Goal: Task Accomplishment & Management: Complete application form

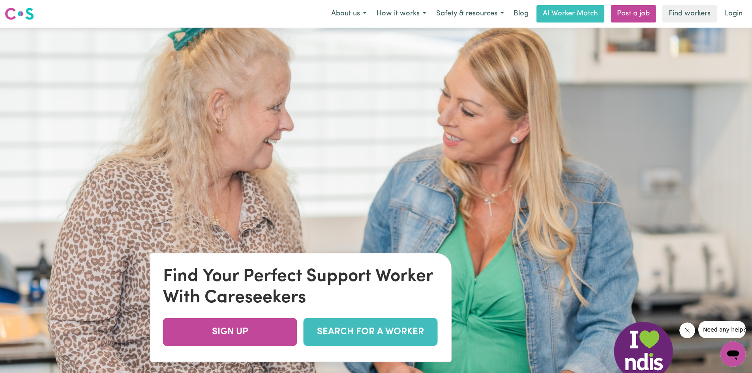
click at [430, 61] on img at bounding box center [376, 214] width 752 height 373
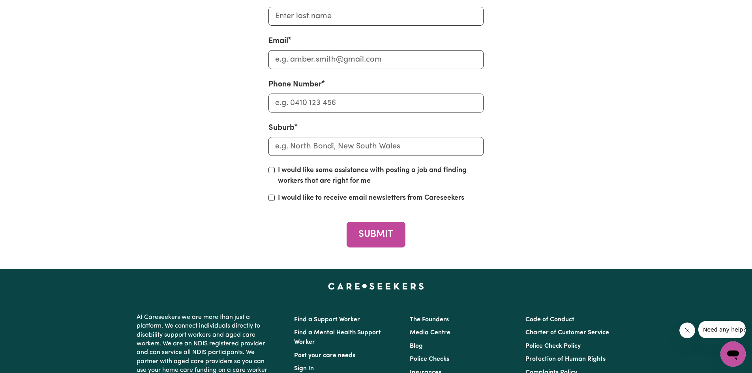
scroll to position [3028, 0]
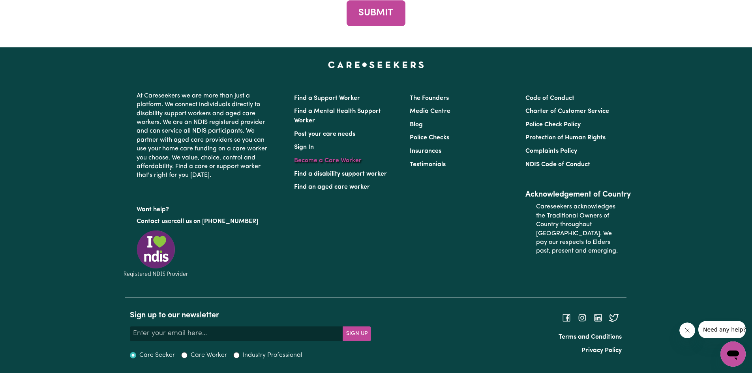
click at [336, 161] on link "Become a Care Worker" at bounding box center [327, 160] width 67 height 6
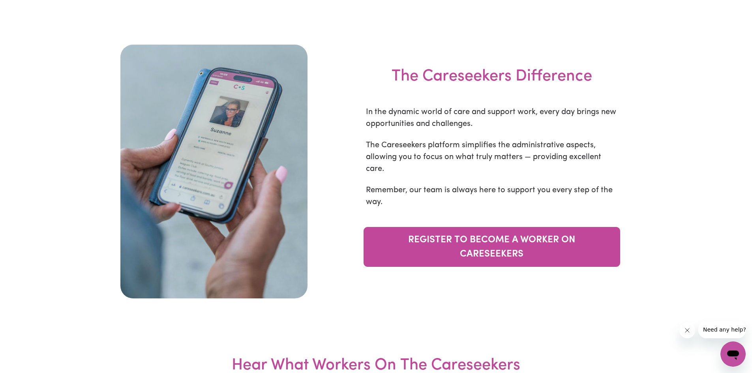
scroll to position [2620, 0]
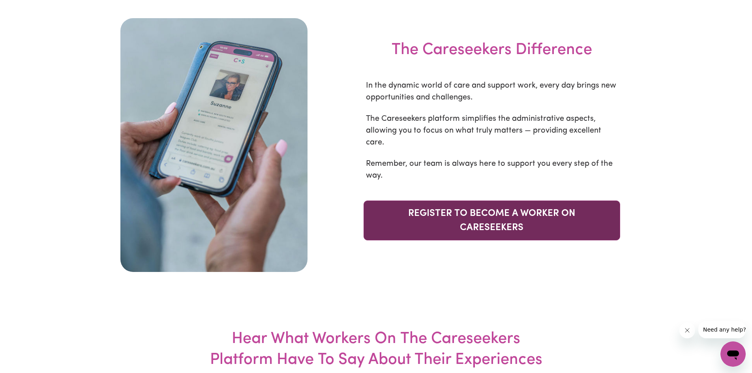
click at [479, 204] on link "REGISTER TO BECOME A WORKER ON CARESEEKERS" at bounding box center [491, 220] width 256 height 40
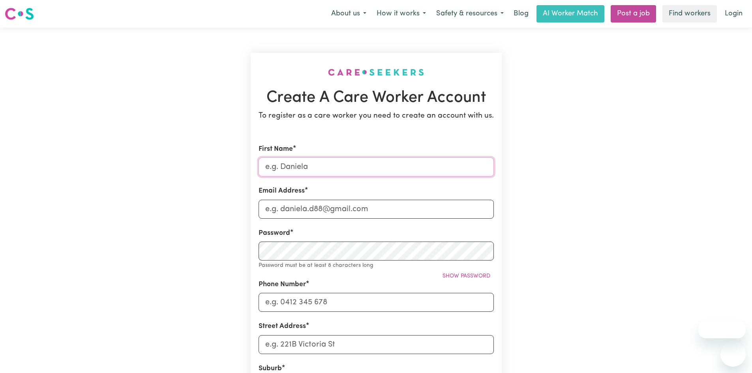
click at [325, 171] on input "First Name" at bounding box center [375, 166] width 235 height 19
type input "Sivabalaseelan"
type input "seelan.muthiah.au@gmail.com"
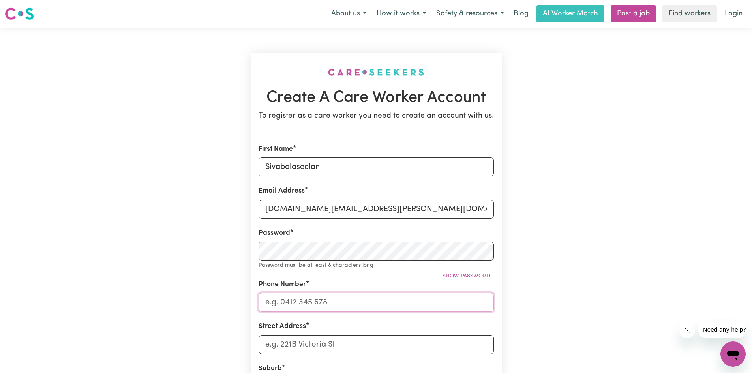
type input "0405641036"
type input "32 County drive berwick"
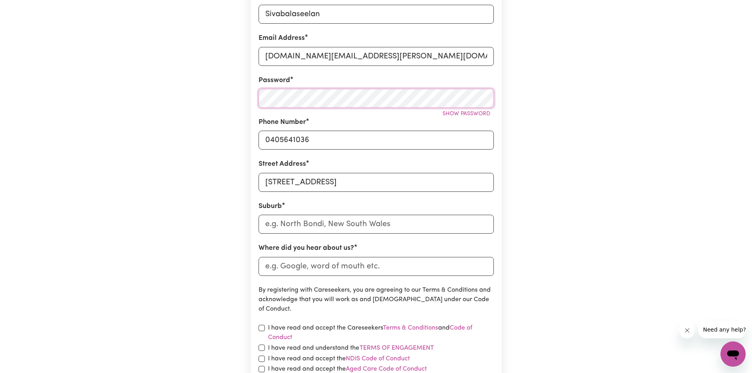
scroll to position [195, 0]
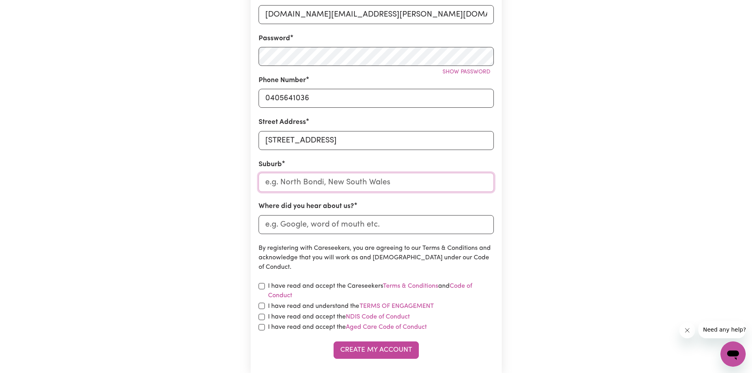
click at [320, 191] on input "text" at bounding box center [375, 182] width 235 height 19
type input "Vic"
type input "VicTOR HARBOR, South Australia, 5211"
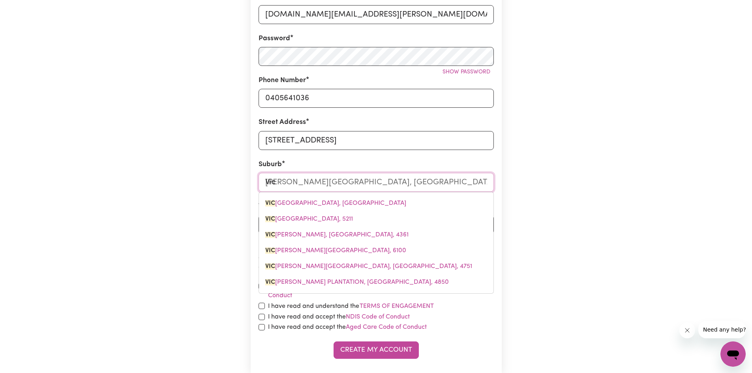
type input "Vico"
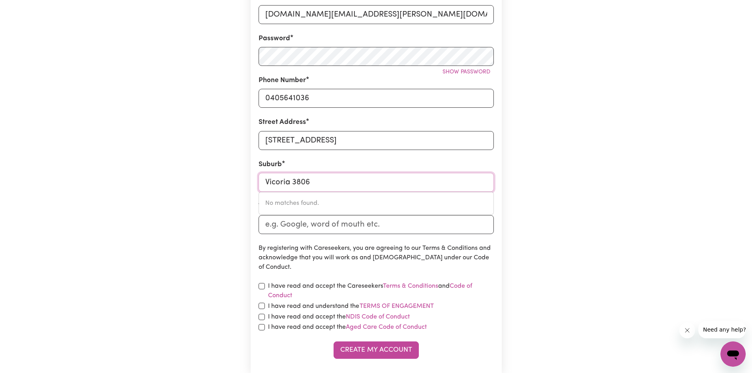
type input "Vicoria 3806"
click at [309, 222] on input "Where did you hear about us?" at bounding box center [375, 224] width 235 height 19
type input "web"
drag, startPoint x: 260, startPoint y: 288, endPoint x: 261, endPoint y: 304, distance: 16.2
click at [261, 304] on input "checkbox" at bounding box center [261, 306] width 6 height 6
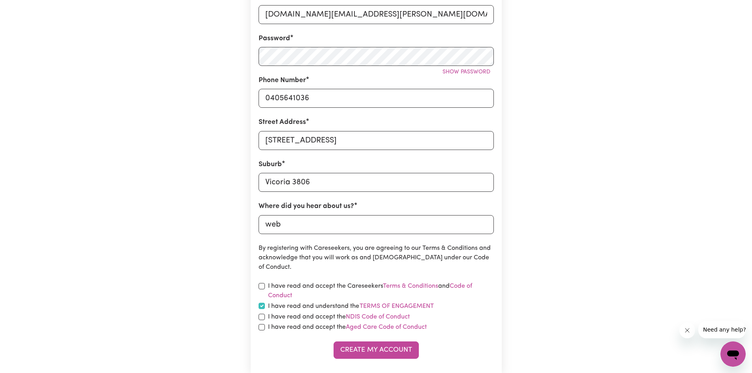
checkbox input "true"
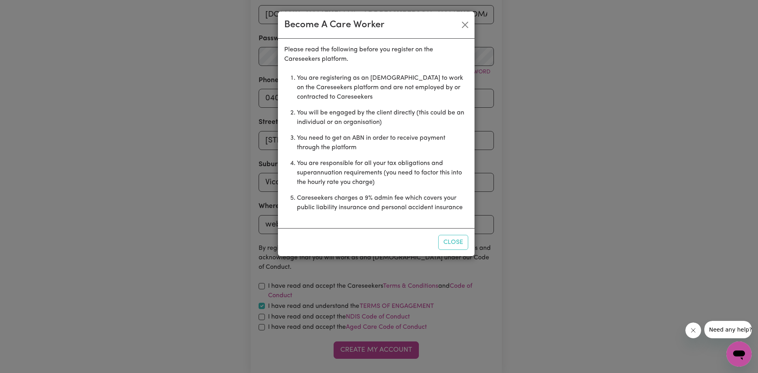
click at [185, 307] on div "Become A Care Worker Please read the following before you register on the Cares…" at bounding box center [379, 186] width 758 height 373
click at [462, 23] on button "Close" at bounding box center [464, 25] width 13 height 13
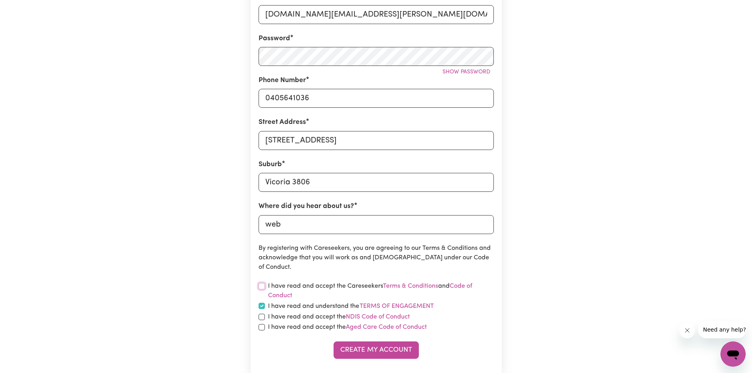
click at [262, 283] on input "checkbox" at bounding box center [261, 286] width 6 height 6
checkbox input "true"
click at [262, 318] on input "checkbox" at bounding box center [261, 317] width 6 height 6
checkbox input "true"
click at [264, 328] on input "checkbox" at bounding box center [261, 327] width 6 height 6
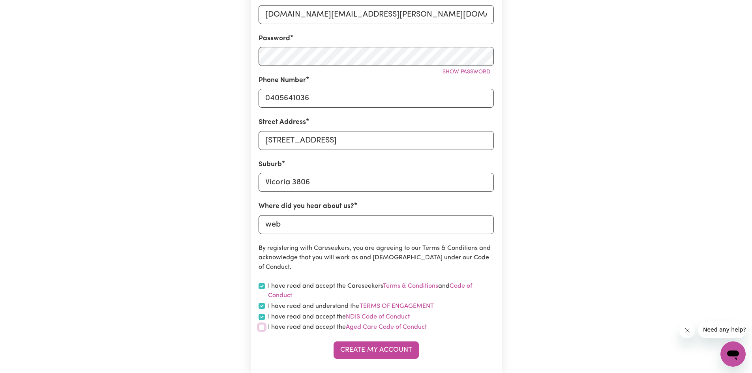
checkbox input "true"
click at [356, 352] on button "Create My Account" at bounding box center [375, 349] width 85 height 17
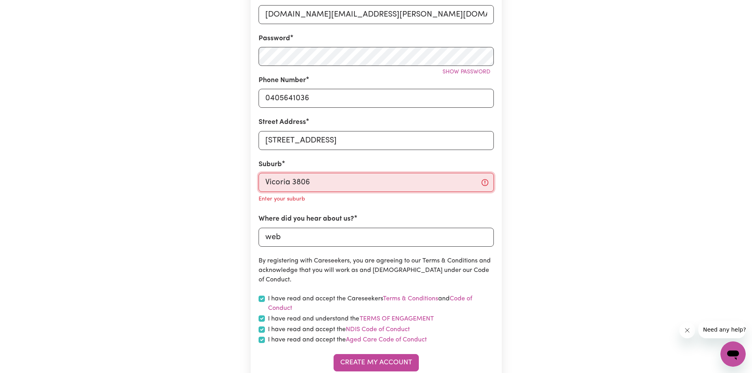
click at [331, 188] on input "Vicoria 3806" at bounding box center [375, 182] width 235 height 19
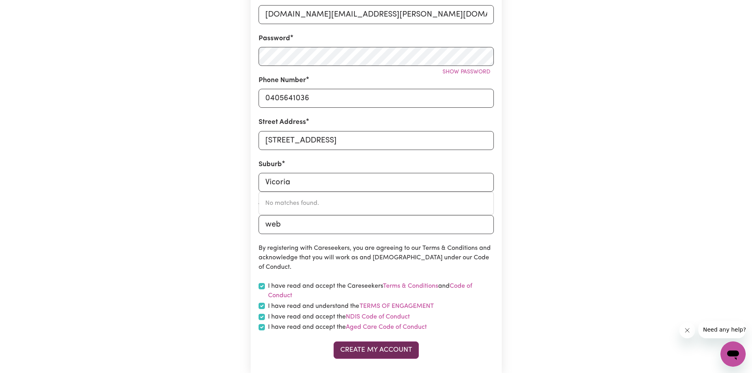
click at [360, 348] on button "Create My Account" at bounding box center [375, 349] width 85 height 17
click at [273, 180] on input "Vicoria" at bounding box center [375, 182] width 235 height 19
type input "Victoria"
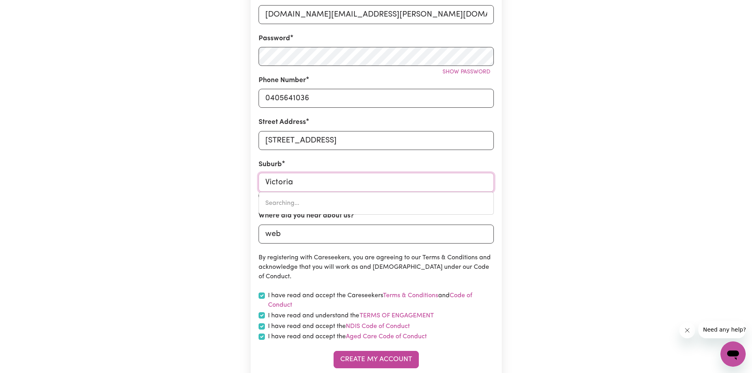
type input "Victoria HILL, Queensland, 4361"
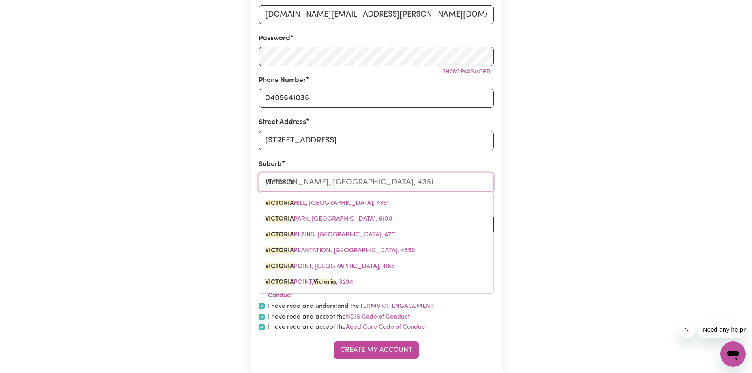
click at [394, 187] on input "Victoria" at bounding box center [375, 182] width 235 height 19
type input "Victoria 3"
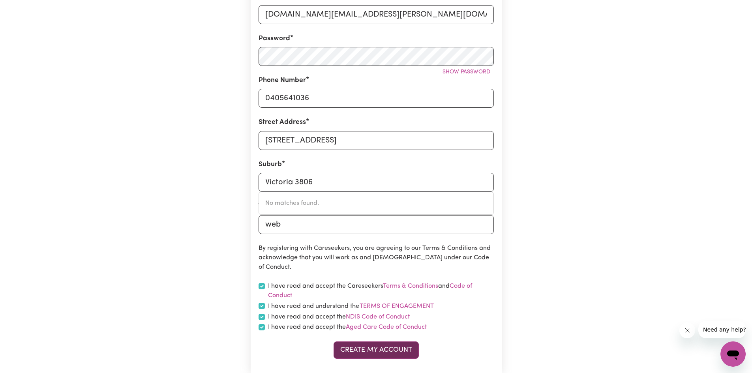
click at [364, 351] on button "Create My Account" at bounding box center [375, 349] width 85 height 17
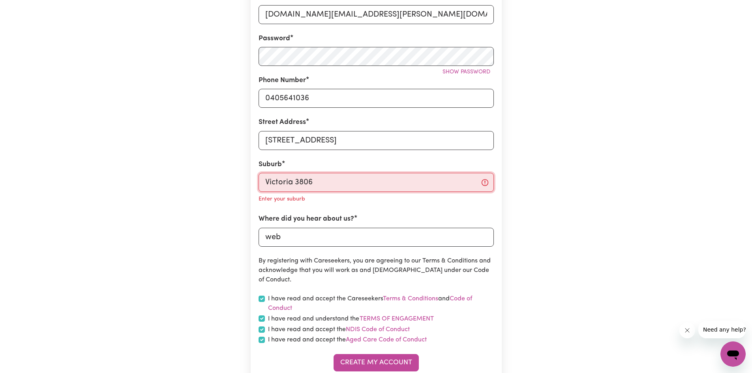
click at [324, 183] on input "Victoria 3806" at bounding box center [375, 182] width 235 height 19
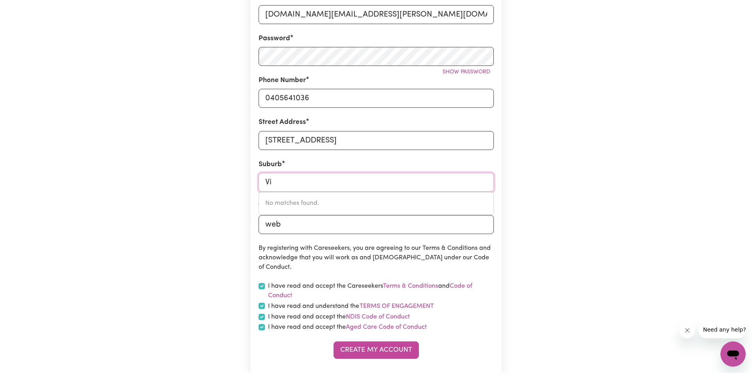
type input "V"
type input "3806"
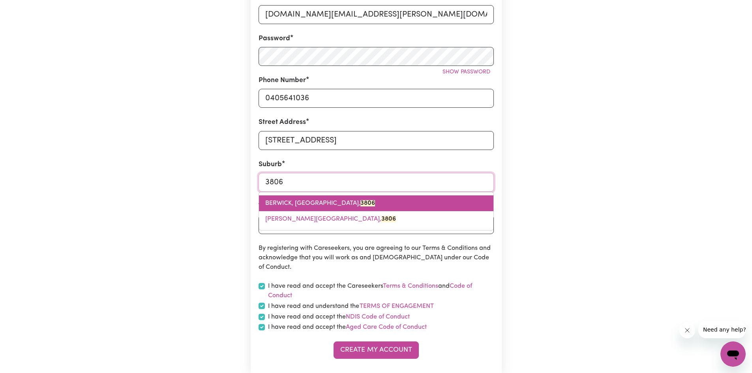
click at [319, 204] on span "BERWICK, Victoria, 3806" at bounding box center [320, 203] width 110 height 6
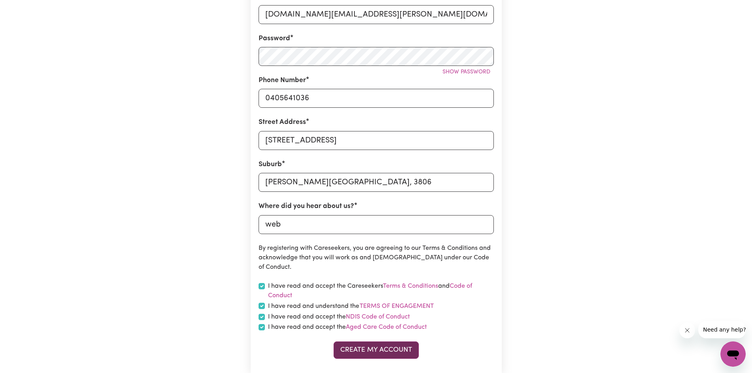
click at [357, 347] on button "Create My Account" at bounding box center [375, 349] width 85 height 17
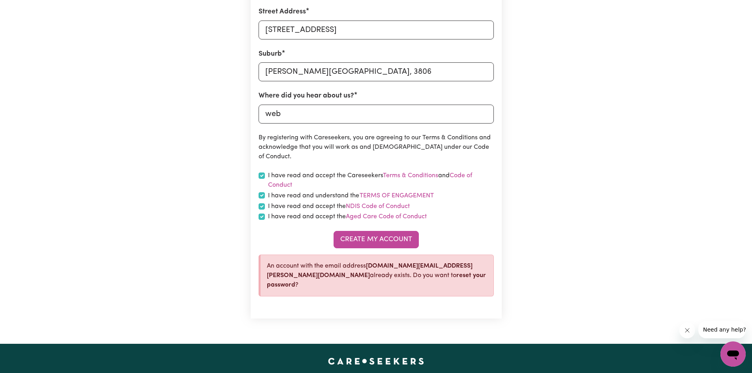
scroll to position [0, 0]
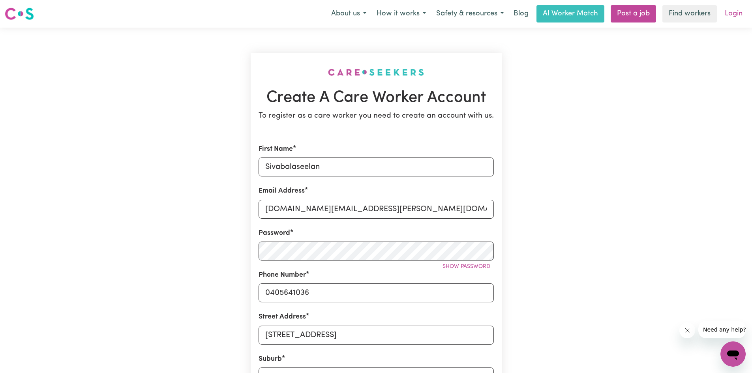
click at [741, 13] on link "Login" at bounding box center [733, 13] width 27 height 17
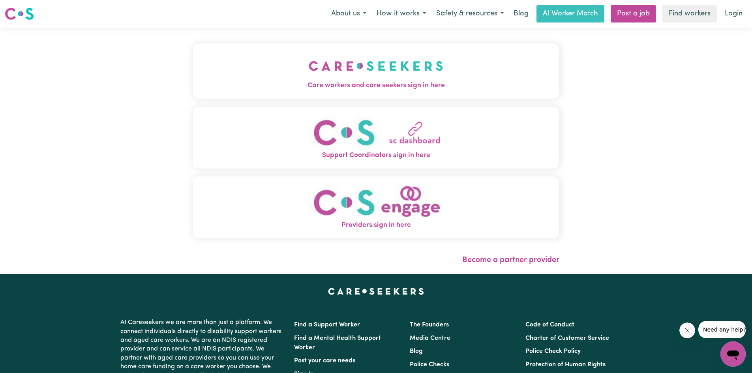
click at [391, 65] on img "Care workers and care seekers sign in here" at bounding box center [376, 65] width 135 height 29
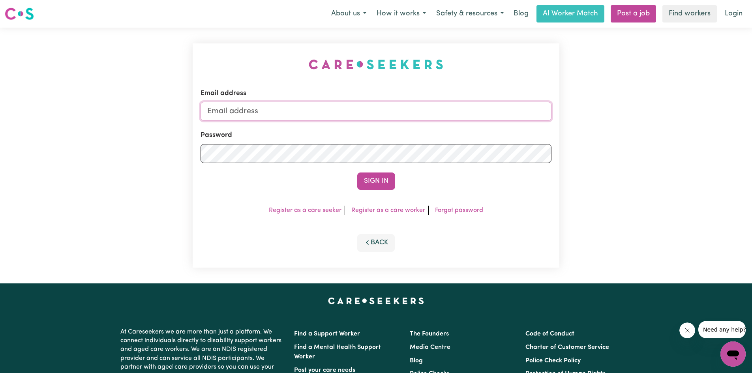
click at [302, 112] on input "Email address" at bounding box center [375, 111] width 351 height 19
type input "seelan.muthiah.au@gmail.com"
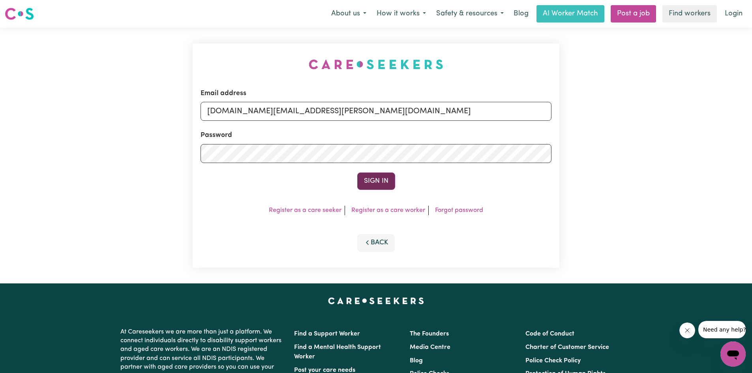
drag, startPoint x: 375, startPoint y: 183, endPoint x: 370, endPoint y: 177, distance: 7.8
click at [370, 177] on button "Sign In" at bounding box center [376, 180] width 38 height 17
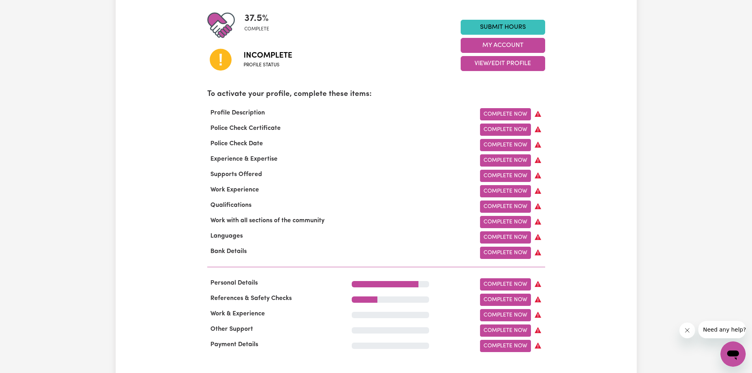
scroll to position [179, 0]
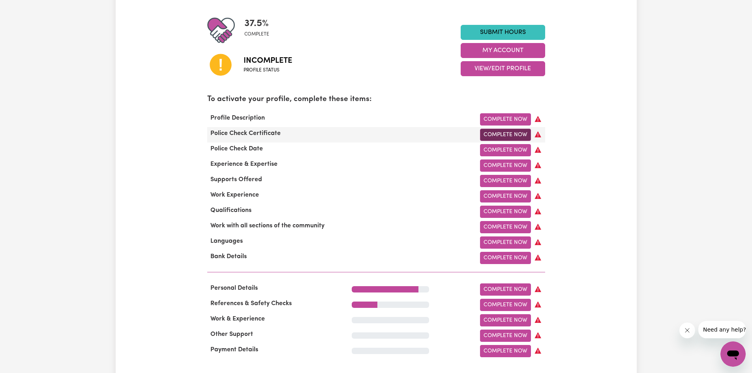
click at [512, 139] on link "Complete Now" at bounding box center [505, 135] width 51 height 12
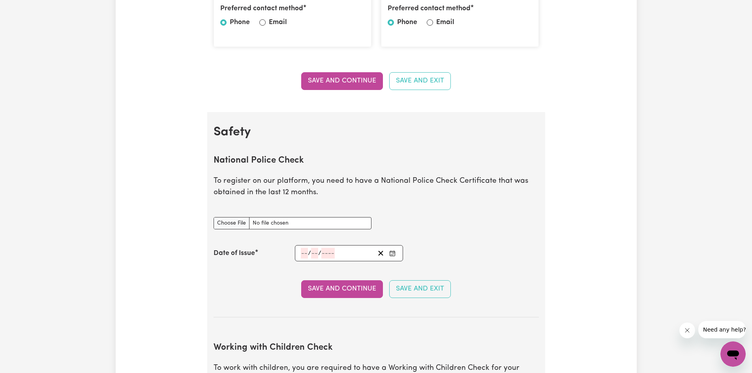
scroll to position [431, 0]
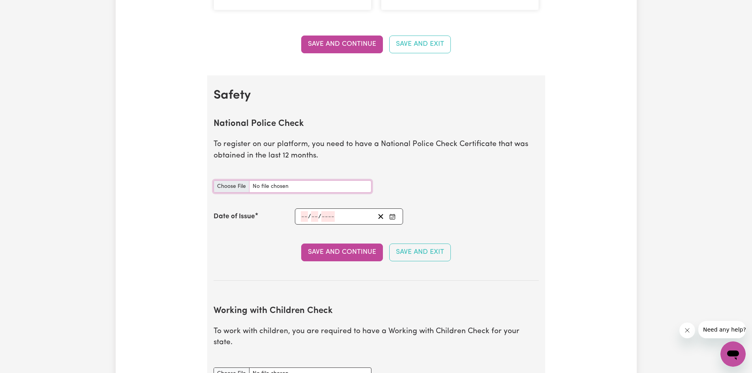
click at [232, 187] on input "National Police Check document" at bounding box center [292, 186] width 158 height 12
type input "C:\fakepath\Checked Police Report.pdf"
click at [308, 215] on span "/" at bounding box center [309, 216] width 3 height 7
click at [303, 215] on input "number" at bounding box center [304, 216] width 7 height 11
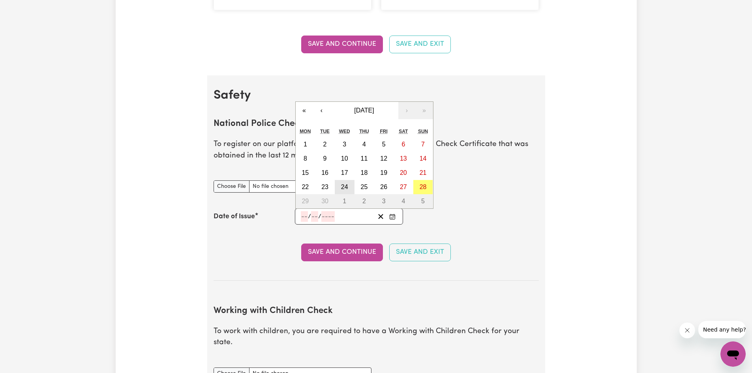
click at [340, 191] on button "24" at bounding box center [345, 187] width 20 height 14
type input "2025-09-24"
type input "24"
type input "9"
type input "2025"
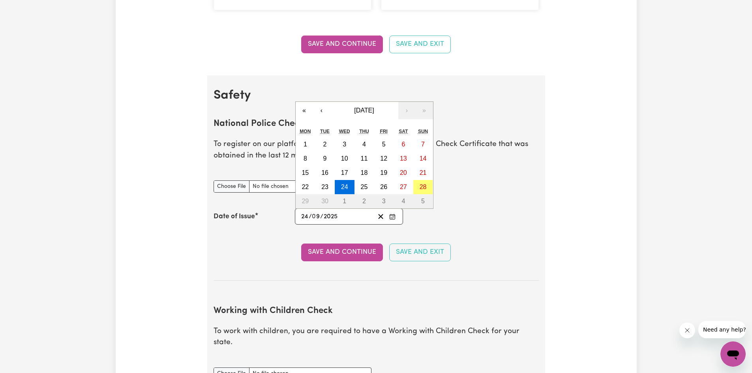
click at [318, 215] on input "9" at bounding box center [316, 216] width 8 height 11
type input "0"
type input "7"
click at [318, 218] on input "0" at bounding box center [316, 216] width 8 height 11
type input "07"
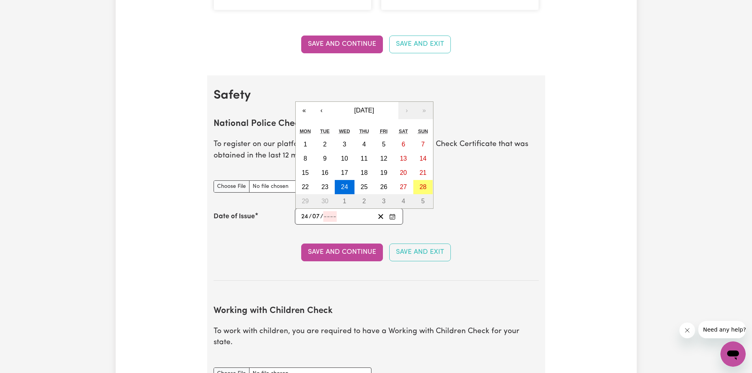
type input "0002-07-24"
type input "7"
type input "2"
type input "0020-07-24"
type input "20"
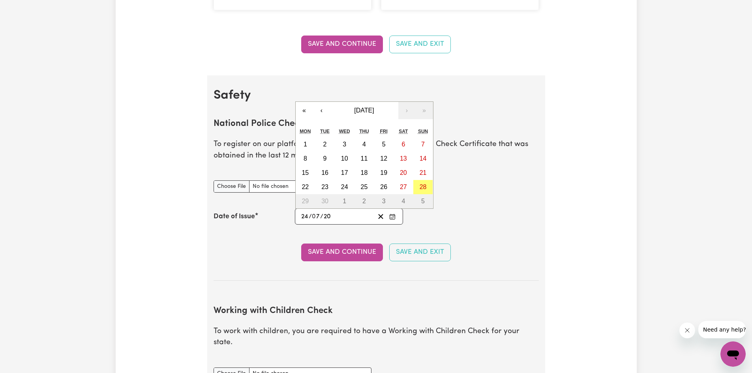
type input "0202-07-24"
type input "202"
type input "2025-07-24"
type input "2025"
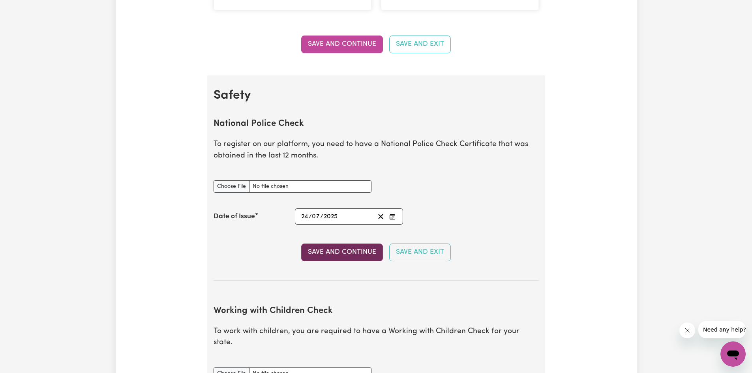
click at [324, 253] on button "Save and Continue" at bounding box center [342, 251] width 82 height 17
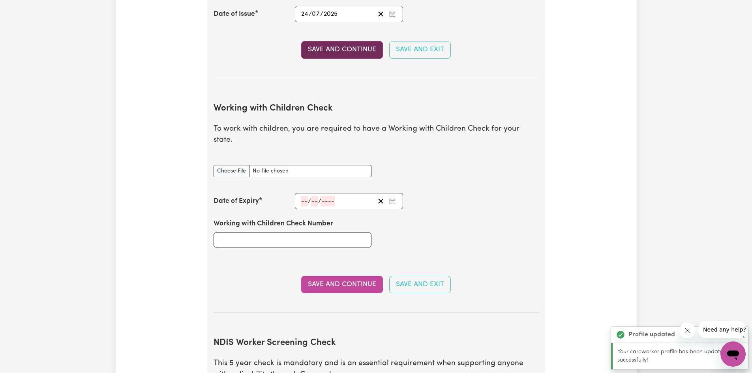
scroll to position [724, 0]
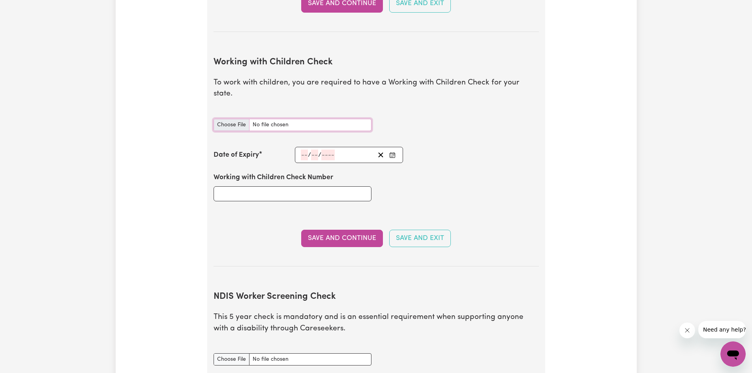
click at [226, 119] on input "Working with Children Check document" at bounding box center [292, 125] width 158 height 12
type input "C:\fakepath\Working With Children.pdf"
click at [421, 183] on div "Working with Children Check Number" at bounding box center [376, 186] width 335 height 47
click at [306, 150] on input "number" at bounding box center [304, 155] width 7 height 11
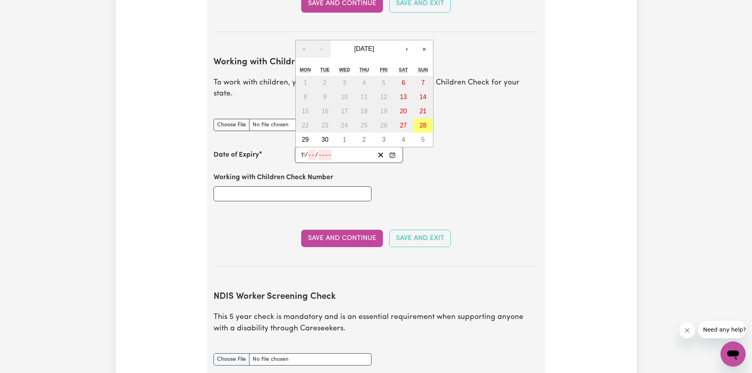
type input "11"
type input "07"
type input "203"
type input "2030-07-11"
type input "7"
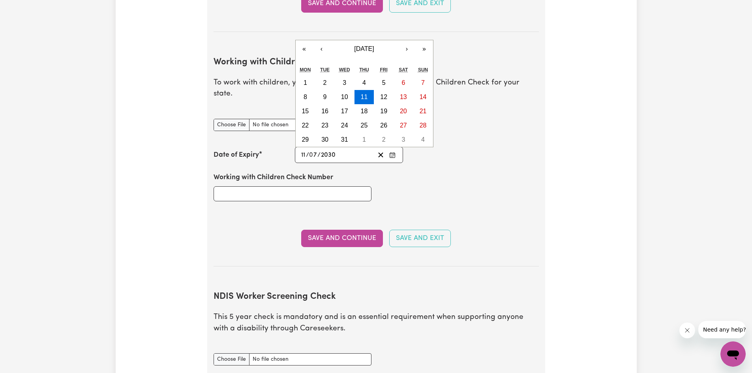
type input "2030"
click at [251, 186] on input "Working with Children Check Number" at bounding box center [292, 193] width 158 height 15
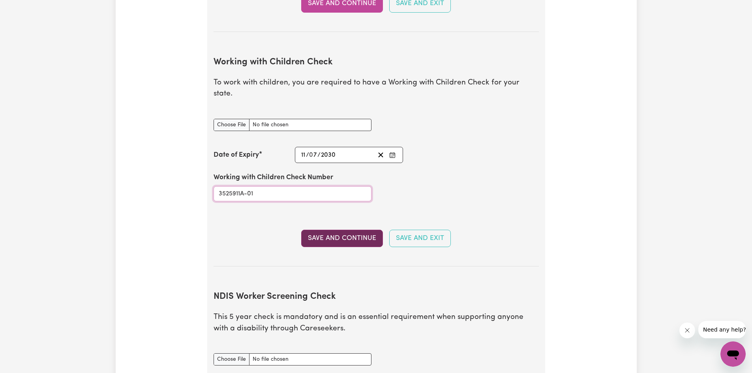
type input "3525911A-01"
click at [363, 230] on button "Save and Continue" at bounding box center [342, 238] width 82 height 17
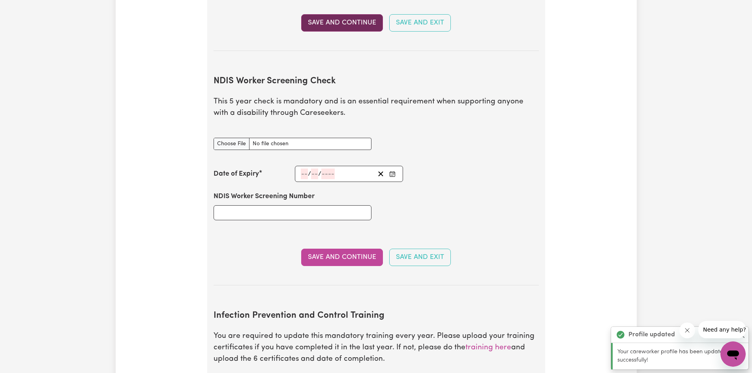
scroll to position [992, 0]
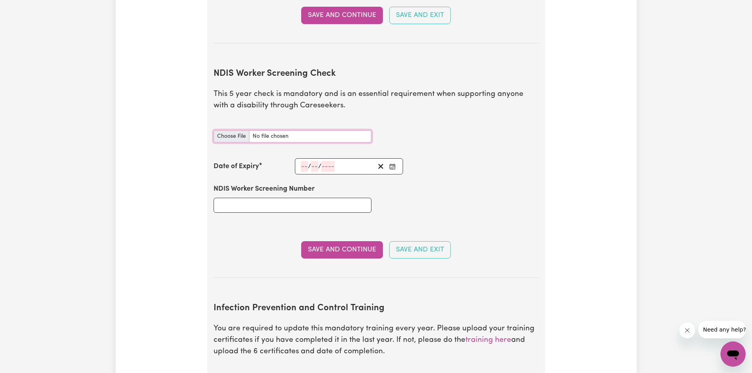
click at [232, 130] on input "NDIS Worker Screening Check document" at bounding box center [292, 136] width 158 height 12
type input "C:\fakepath\NDIS Sreening.pdf"
click at [262, 199] on input "NDIS Worker Screening Number" at bounding box center [292, 205] width 158 height 15
paste input "99887362."
type input "99887362."
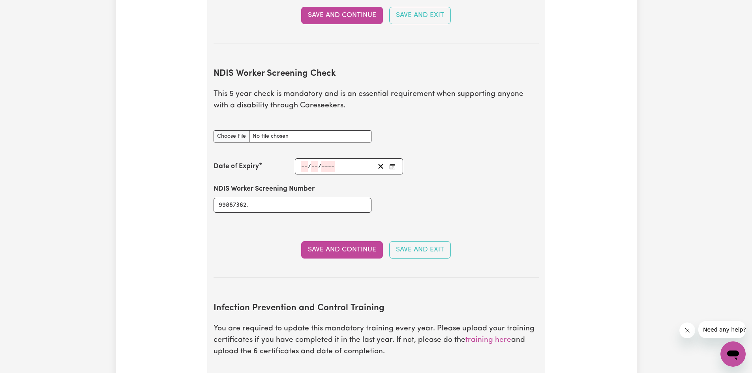
click at [306, 161] on input "number" at bounding box center [304, 166] width 7 height 11
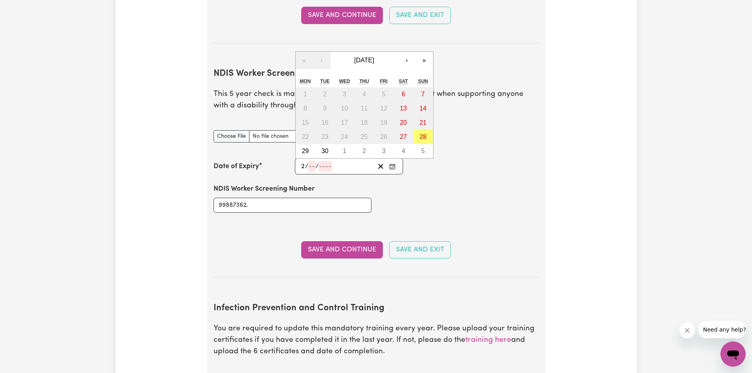
type input "28"
type input "02"
type input "2027"
type input "2027-02-28"
type input "2"
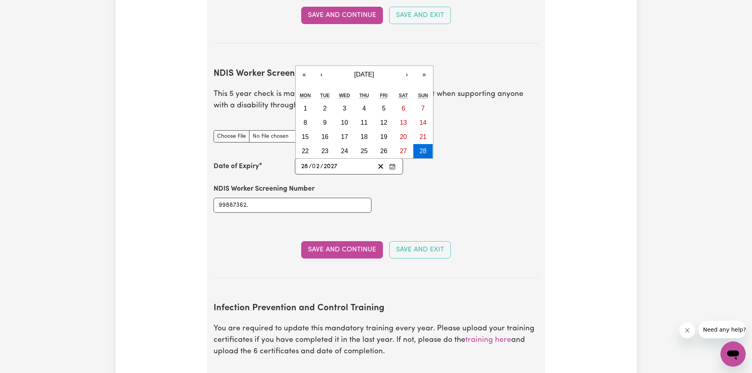
type input "2027"
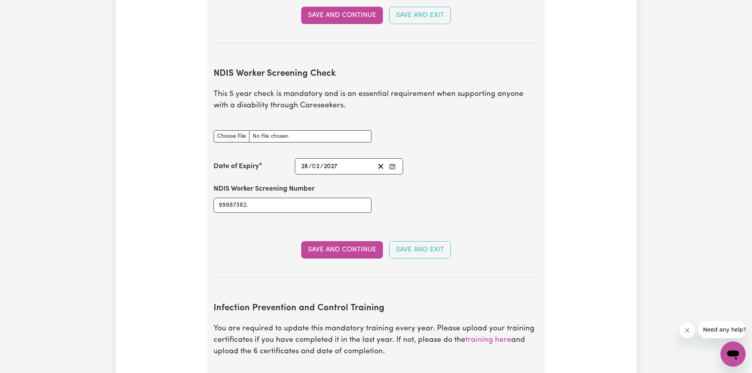
click at [221, 241] on div "Save and Continue Save and Exit" at bounding box center [375, 249] width 325 height 17
click at [334, 241] on button "Save and Continue" at bounding box center [342, 249] width 82 height 17
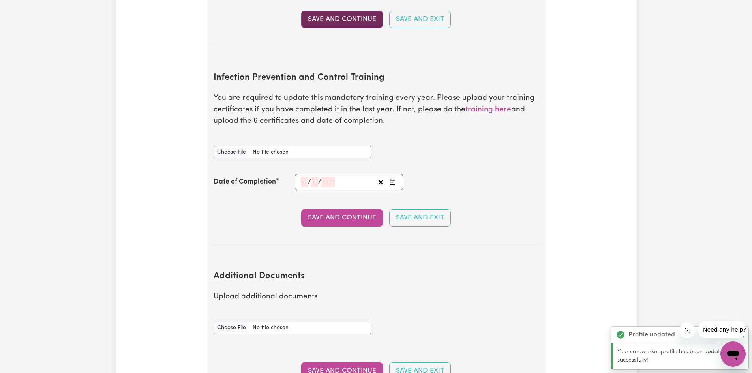
scroll to position [1271, 0]
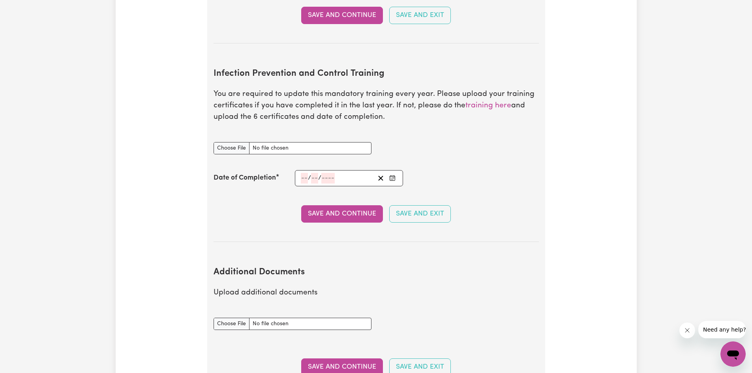
click at [305, 173] on input "number" at bounding box center [304, 178] width 7 height 11
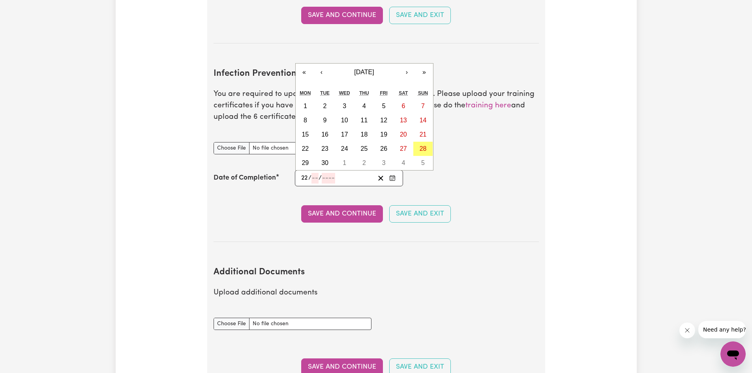
type input "22"
type input "08"
type input "0002-08-22"
type input "8"
type input "2"
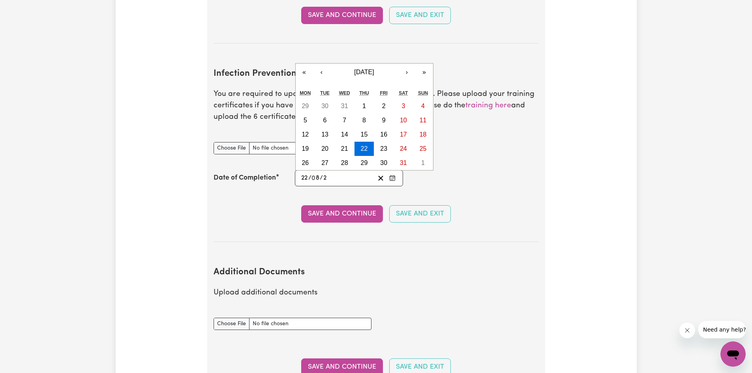
type input "0020-08-22"
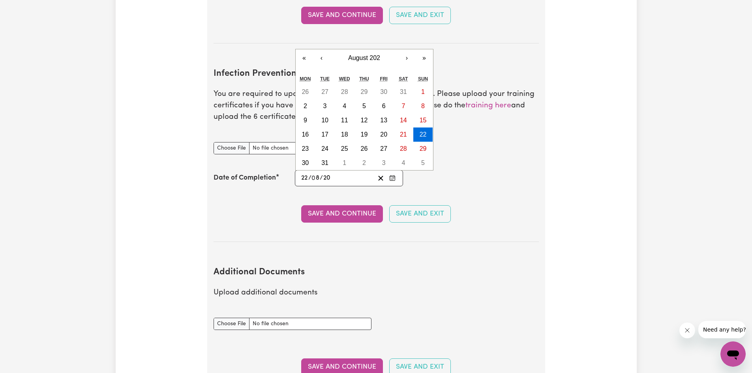
type input "202"
type input "2025-08-22"
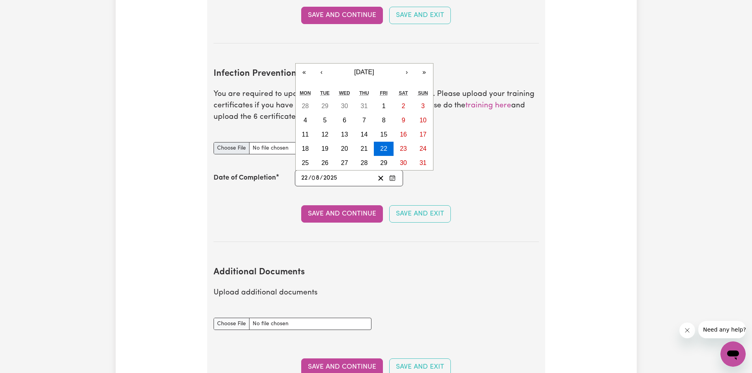
type input "2025"
click at [228, 142] on input "Infection Prevention and Control Training document" at bounding box center [292, 148] width 158 height 12
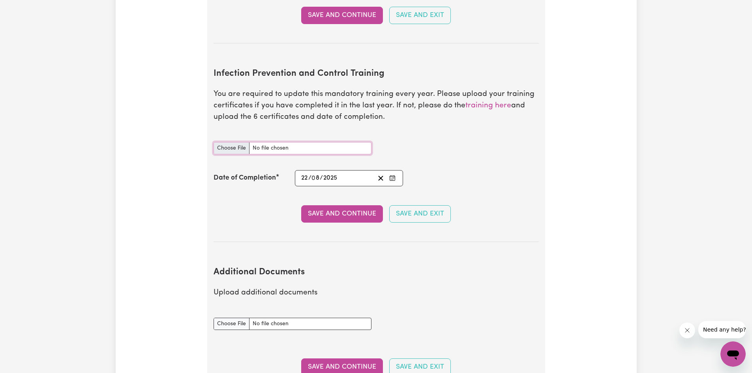
type input "C:\fakepath\infection control 2025.pdf"
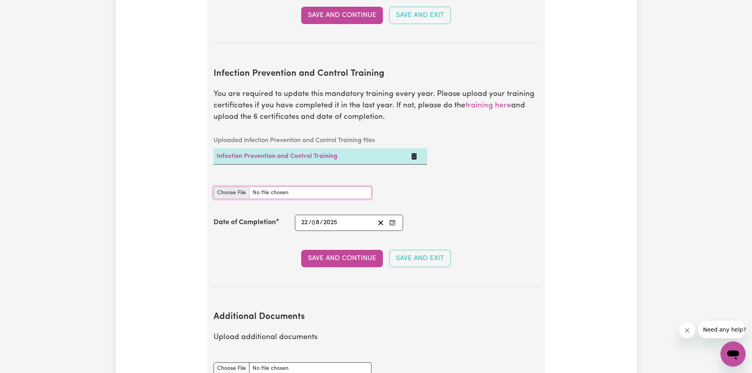
click at [229, 187] on input "Infection Prevention and Control Training document" at bounding box center [292, 193] width 158 height 12
type input "C:\fakepath\infection control 2025.pdf"
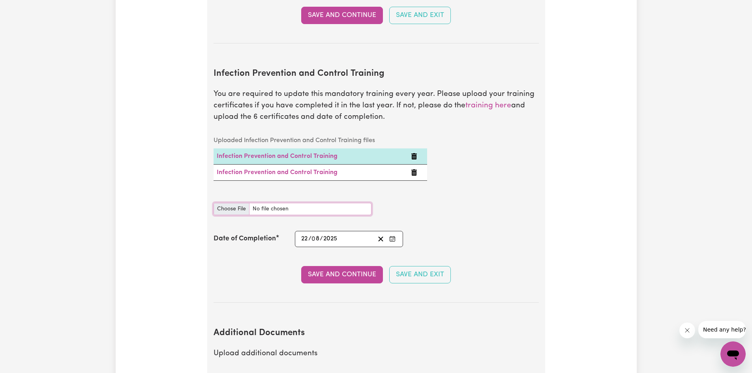
click at [331, 203] on input "Infection Prevention and Control Training document" at bounding box center [292, 209] width 158 height 12
click at [338, 266] on button "Save and Continue" at bounding box center [342, 274] width 82 height 17
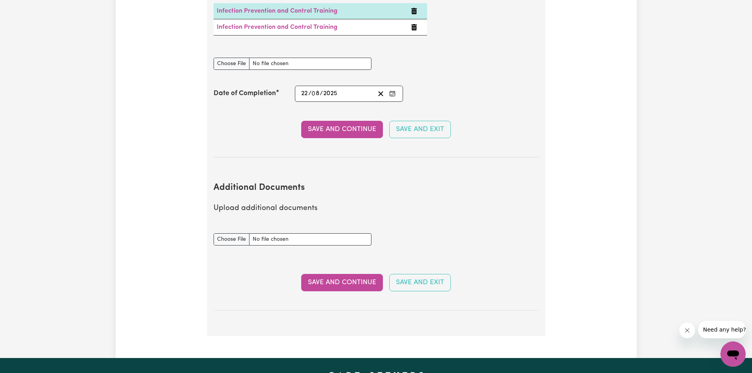
scroll to position [1453, 0]
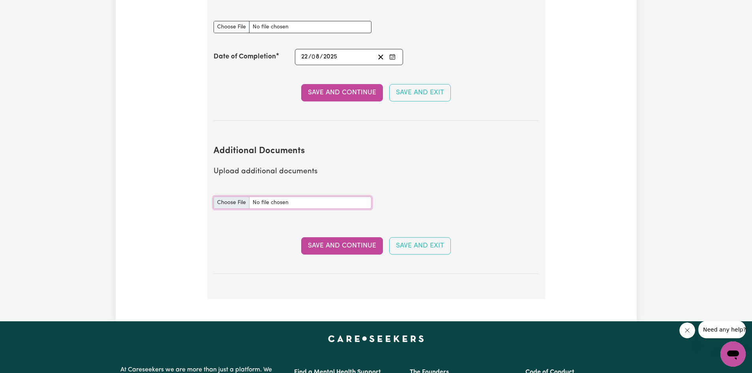
click at [231, 196] on input "Additional Documents document" at bounding box center [292, 202] width 158 height 12
type input "C:\fakepath\First Aid Certificate.pdf"
click at [352, 237] on button "Save and Continue" at bounding box center [342, 245] width 82 height 17
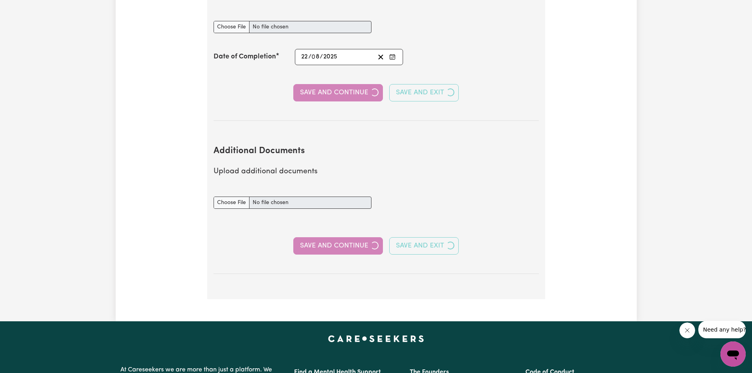
select select "Certificate III (Individual Support)"
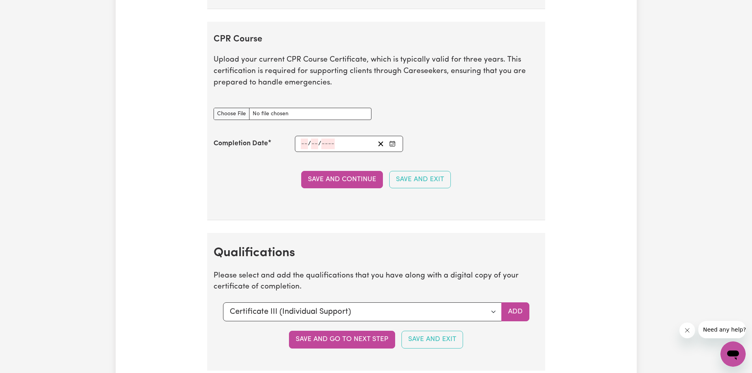
scroll to position [1572, 0]
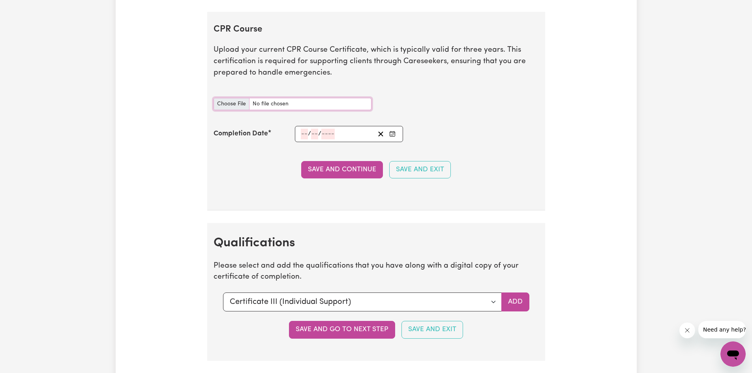
click at [224, 103] on input "CPR Course document" at bounding box center [292, 104] width 158 height 12
type input "C:\fakepath\First Aid Certificate.pdf"
click at [308, 133] on span "/" at bounding box center [309, 133] width 3 height 7
click at [305, 134] on input "number" at bounding box center [304, 134] width 7 height 11
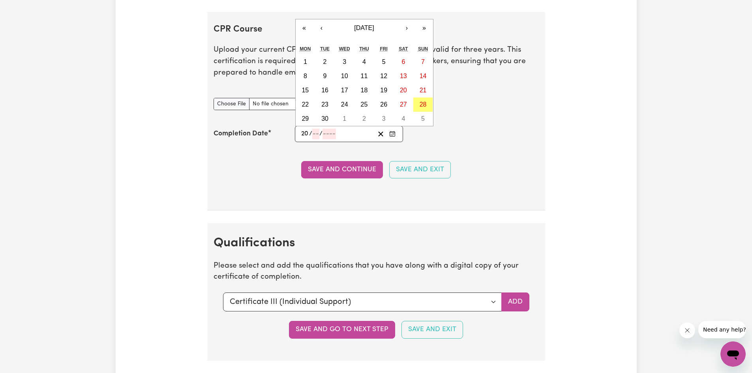
type input "20"
type input "07"
type input "202"
type input "2028-07-20"
type input "7"
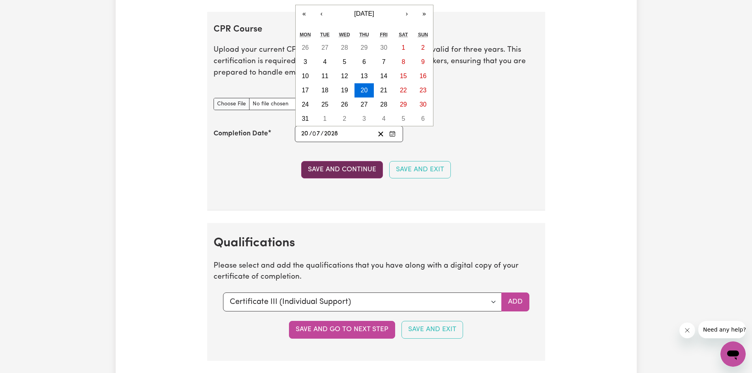
type input "2028"
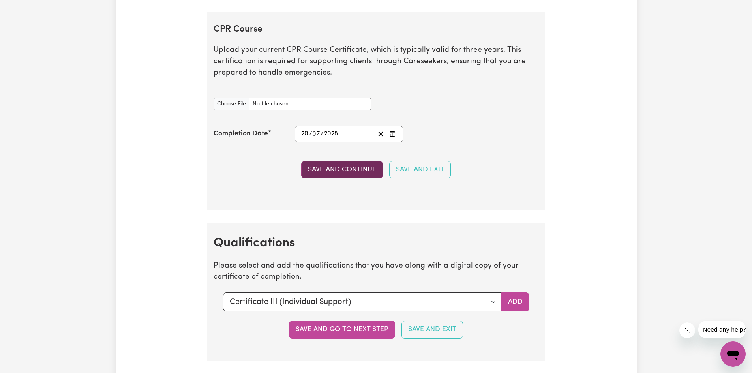
click at [322, 173] on button "Save and Continue" at bounding box center [342, 169] width 82 height 17
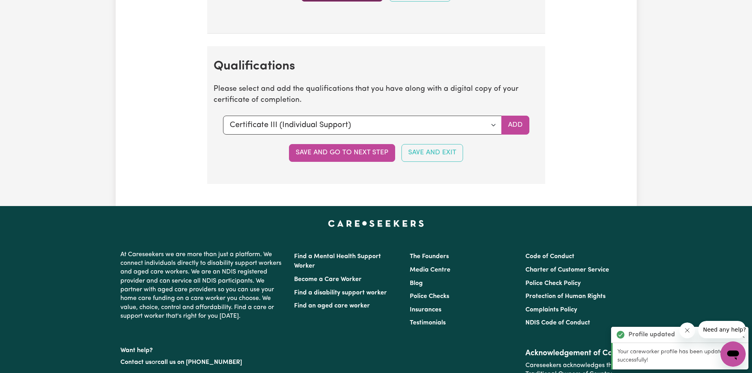
scroll to position [1795, 0]
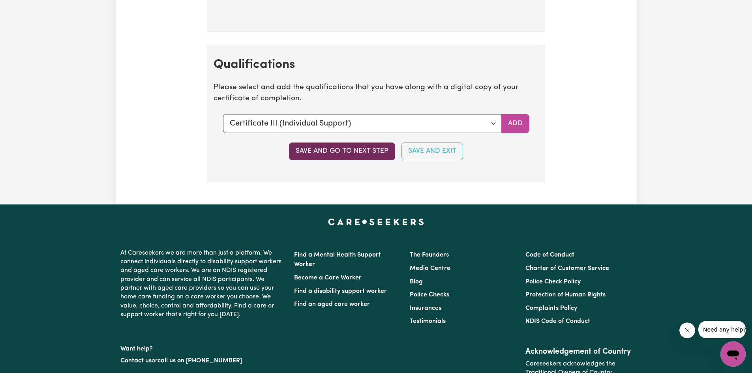
click at [339, 155] on button "Save and go to next step" at bounding box center [342, 150] width 106 height 17
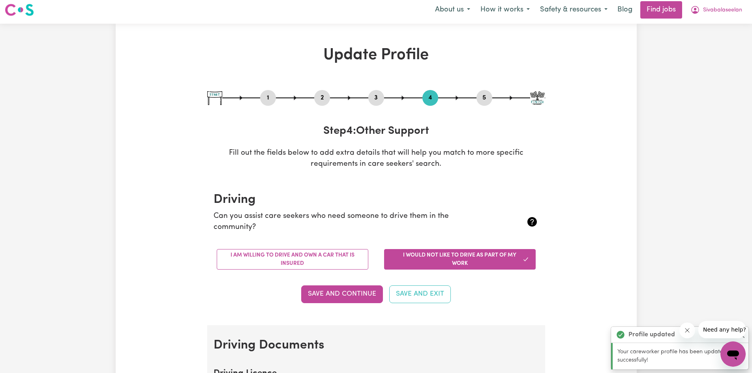
scroll to position [0, 0]
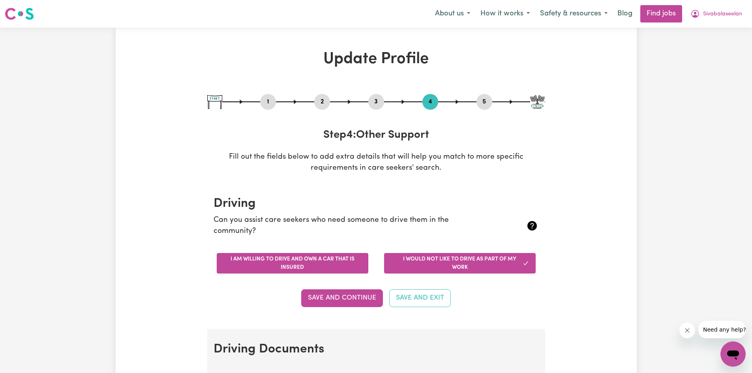
click at [283, 265] on button "I am willing to drive and own a car that is insured" at bounding box center [293, 263] width 152 height 21
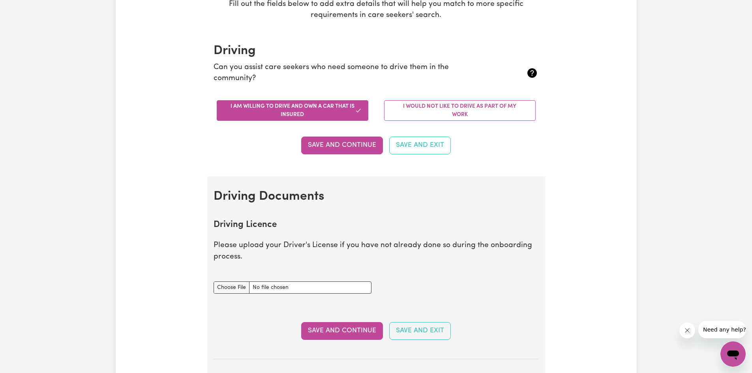
scroll to position [163, 0]
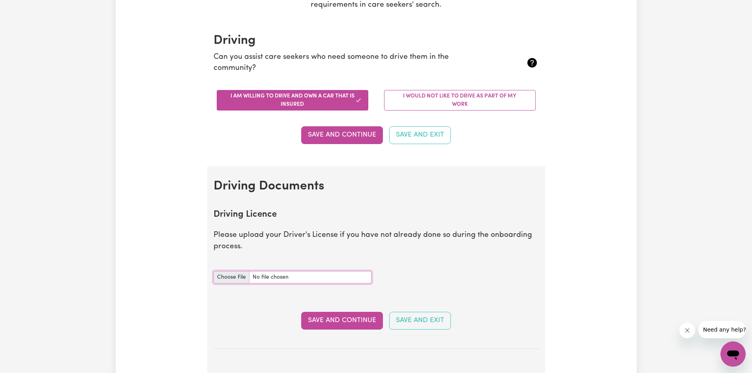
click at [238, 276] on input "Driving Licence document" at bounding box center [292, 277] width 158 height 12
type input "C:\fakepath\Driver licence front.pdf"
click at [362, 133] on button "Save and Continue" at bounding box center [342, 134] width 82 height 17
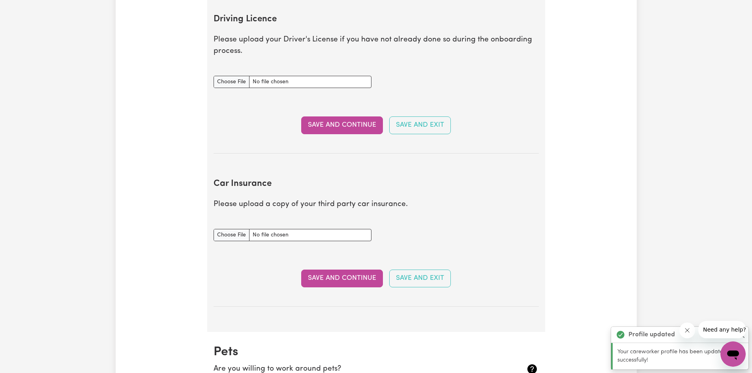
scroll to position [360, 0]
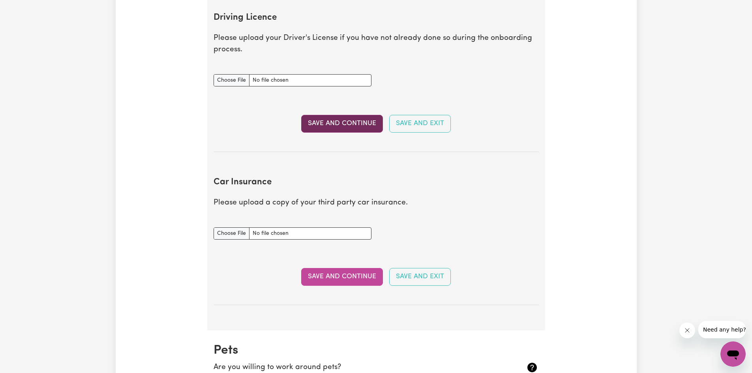
click at [341, 125] on button "Save and Continue" at bounding box center [342, 123] width 82 height 17
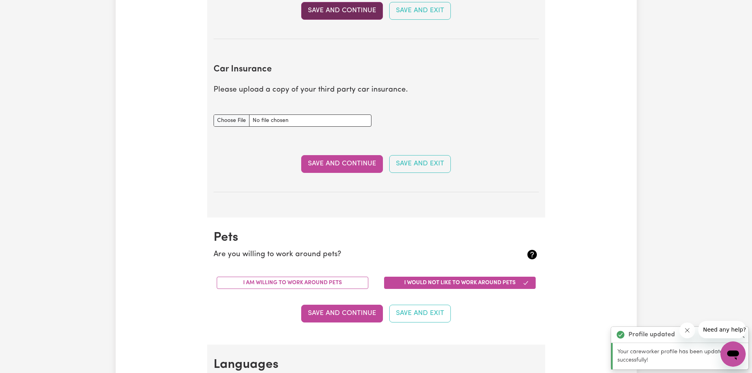
scroll to position [524, 0]
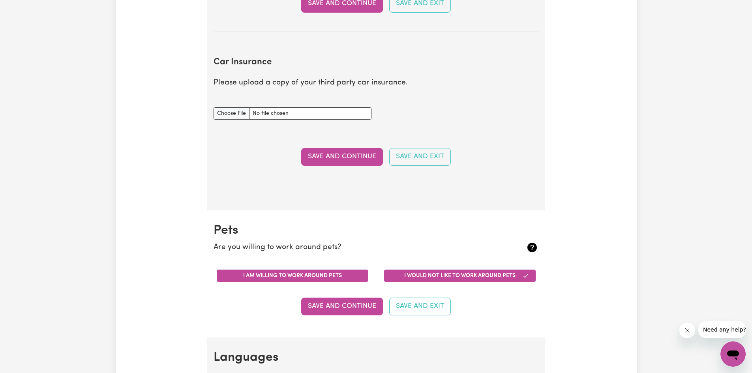
click at [276, 279] on button "I am willing to work around pets" at bounding box center [293, 275] width 152 height 12
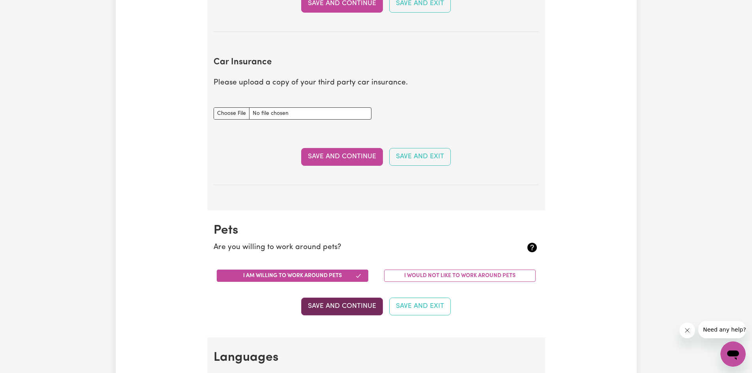
click at [331, 305] on button "Save and Continue" at bounding box center [342, 305] width 82 height 17
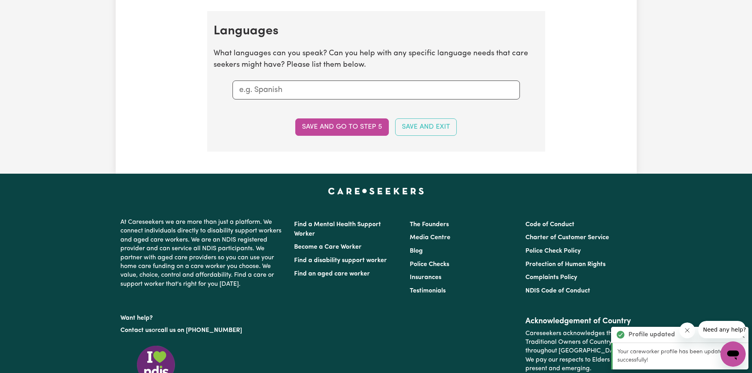
scroll to position [862, 0]
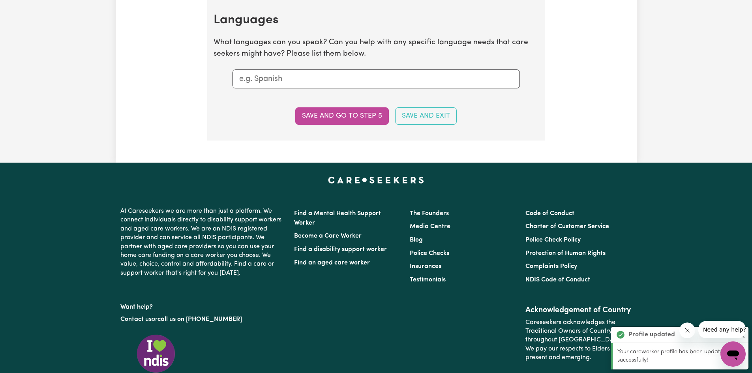
click at [298, 77] on input "text" at bounding box center [376, 79] width 274 height 12
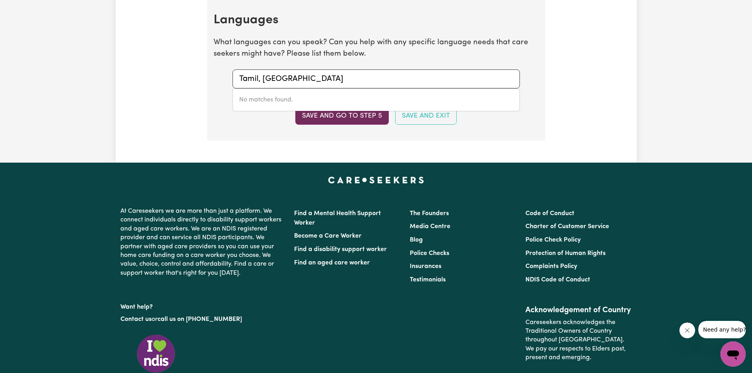
type input "Tamil, Singalese"
click at [306, 113] on button "Save and go to step 5" at bounding box center [342, 115] width 94 height 17
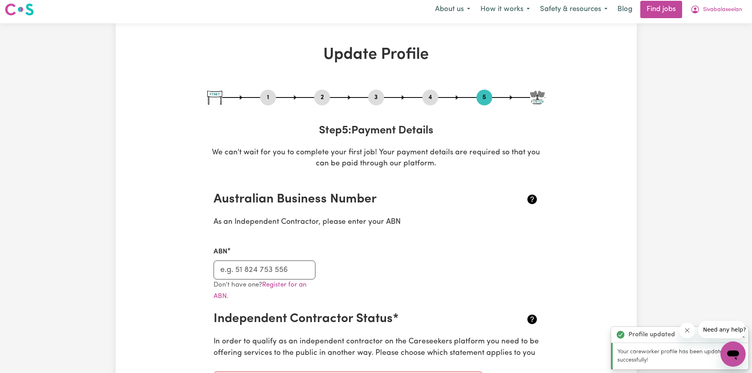
scroll to position [0, 0]
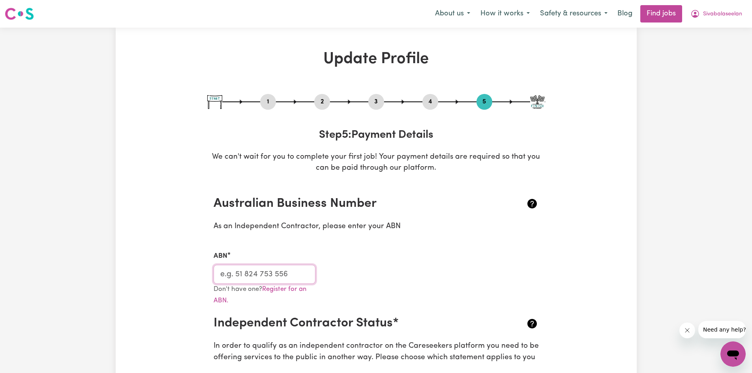
click at [257, 279] on input "ABN" at bounding box center [264, 274] width 102 height 19
type input "33 685 519 924"
drag, startPoint x: 754, startPoint y: 367, endPoint x: 725, endPoint y: 138, distance: 230.6
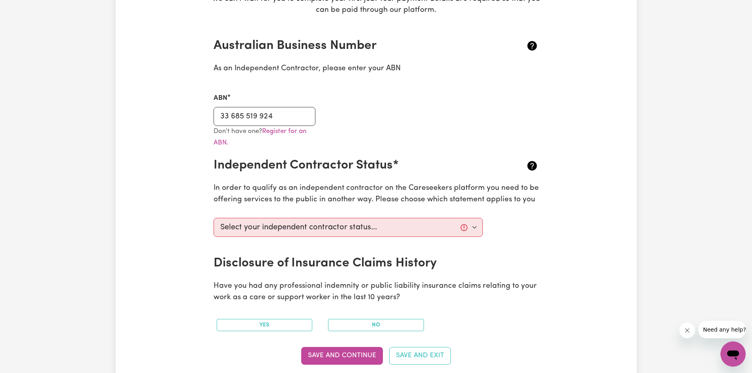
scroll to position [179, 0]
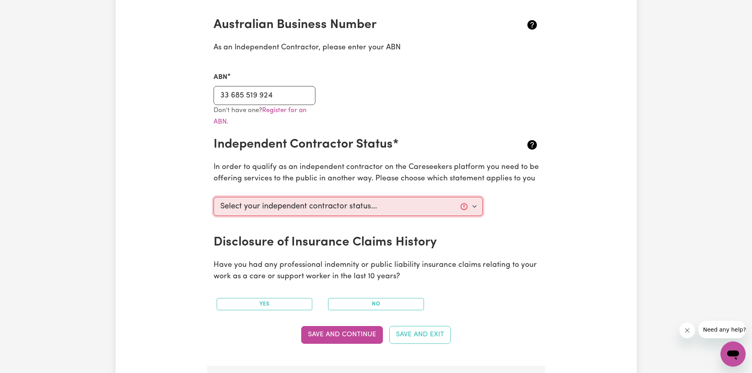
drag, startPoint x: 474, startPoint y: 204, endPoint x: 414, endPoint y: 202, distance: 60.0
click at [414, 202] on select "Select your independent contractor status... I am providing services through an…" at bounding box center [347, 206] width 269 height 19
click at [544, 193] on section "Australian Business Number As an Independent Contractor, please enter your ABN …" at bounding box center [376, 185] width 338 height 361
drag, startPoint x: 397, startPoint y: 305, endPoint x: 331, endPoint y: 333, distance: 71.6
click at [331, 333] on button "Save and Continue" at bounding box center [342, 334] width 82 height 17
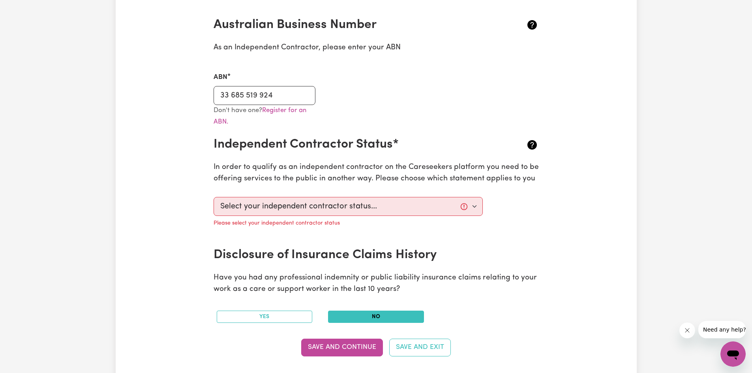
click at [371, 318] on button "No" at bounding box center [376, 316] width 96 height 12
click at [334, 348] on button "Save and Continue" at bounding box center [342, 347] width 82 height 17
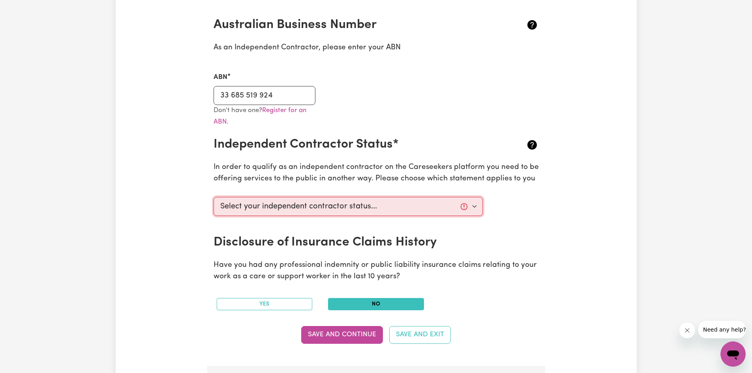
click at [472, 206] on select "Select your independent contractor status... I am providing services through an…" at bounding box center [347, 206] width 269 height 19
select select "I am providing services privately on my own"
click at [213, 197] on select "Select your independent contractor status... I am providing services through an…" at bounding box center [347, 206] width 269 height 19
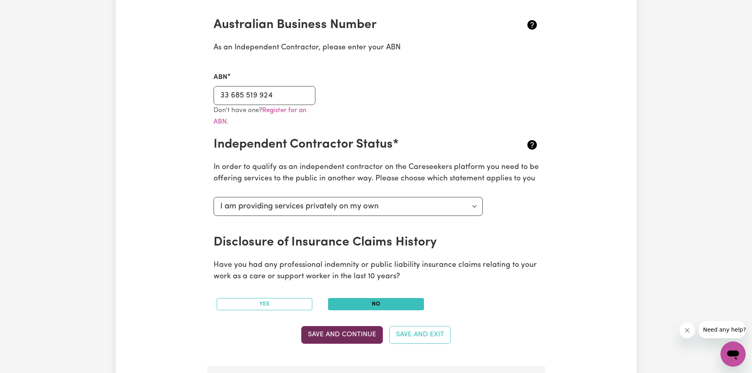
click at [345, 334] on button "Save and Continue" at bounding box center [342, 334] width 82 height 17
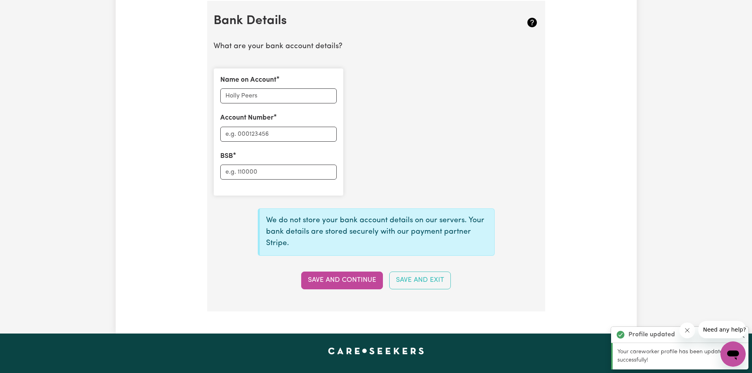
scroll to position [544, 0]
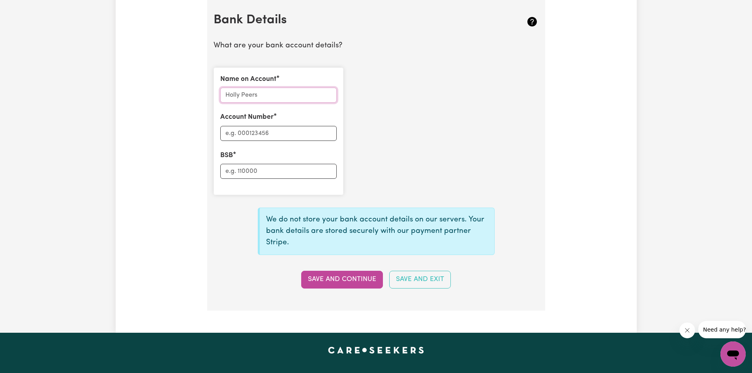
click at [276, 99] on input "Name on Account" at bounding box center [278, 95] width 116 height 15
type input "Sivabalaseelan Muthiah"
click at [283, 133] on input "Account Number" at bounding box center [278, 133] width 116 height 15
type input "063154"
drag, startPoint x: 251, startPoint y: 169, endPoint x: 232, endPoint y: 168, distance: 19.4
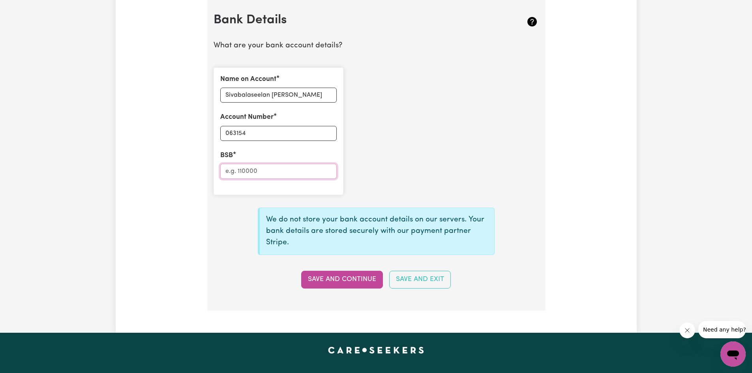
click at [232, 168] on input "BSB" at bounding box center [278, 171] width 116 height 15
type input "063154"
drag, startPoint x: 262, startPoint y: 131, endPoint x: 251, endPoint y: 131, distance: 11.4
click at [251, 131] on input "063154" at bounding box center [278, 133] width 116 height 15
type input "0"
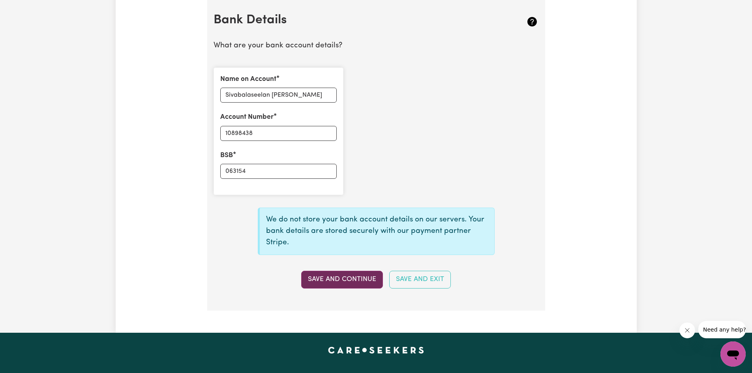
click at [350, 278] on button "Save and Continue" at bounding box center [342, 279] width 82 height 17
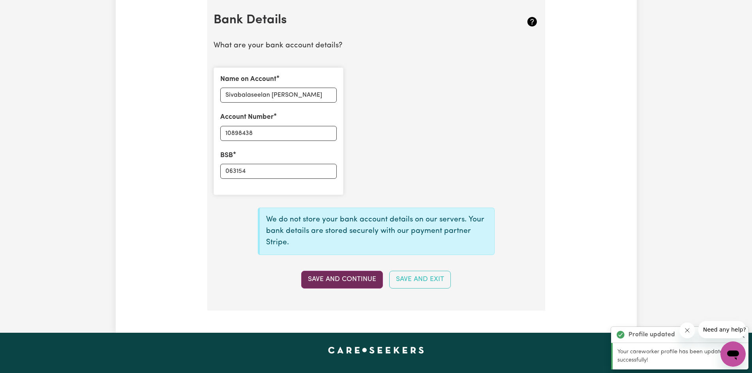
type input "****8438"
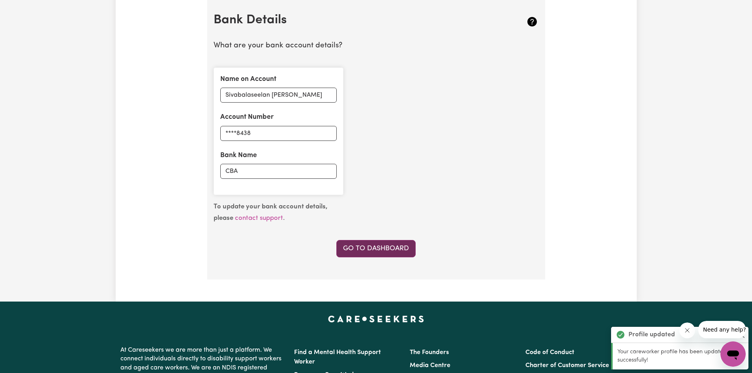
click at [375, 250] on link "Go to Dashboard" at bounding box center [375, 248] width 79 height 17
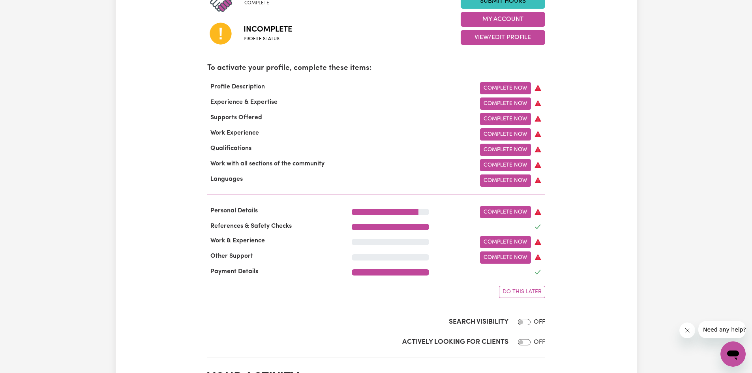
scroll to position [216, 0]
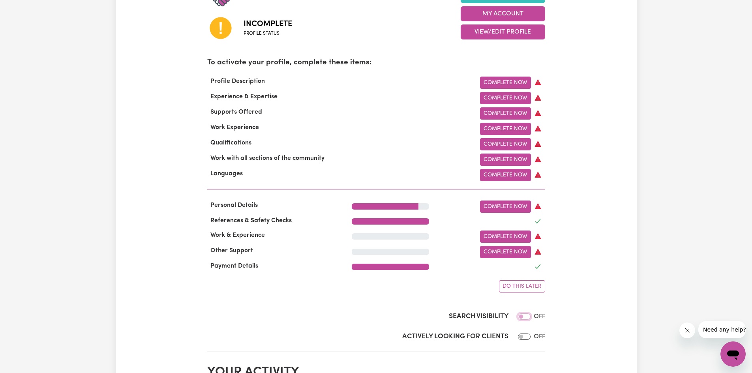
click at [522, 320] on input "Search Visibility" at bounding box center [524, 316] width 13 height 6
checkbox input "true"
click at [523, 340] on input "Actively Looking for Clients" at bounding box center [524, 336] width 13 height 6
checkbox input "true"
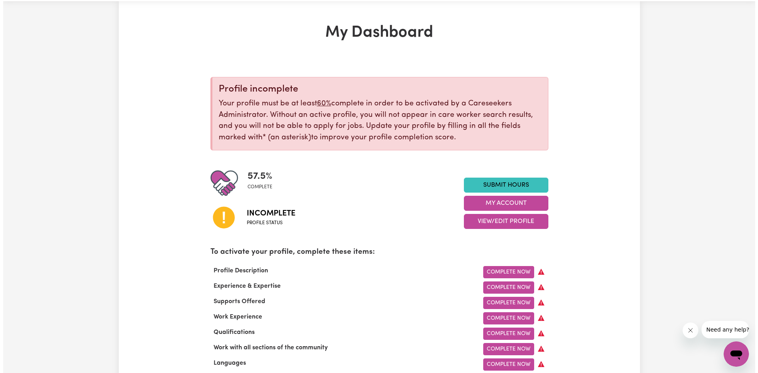
scroll to position [0, 0]
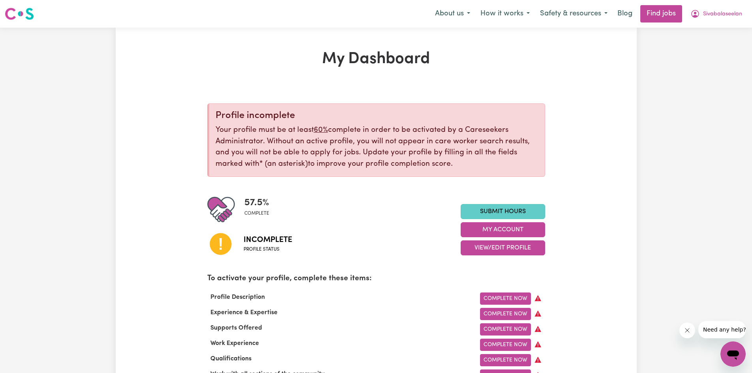
click at [495, 209] on link "Submit Hours" at bounding box center [502, 211] width 84 height 15
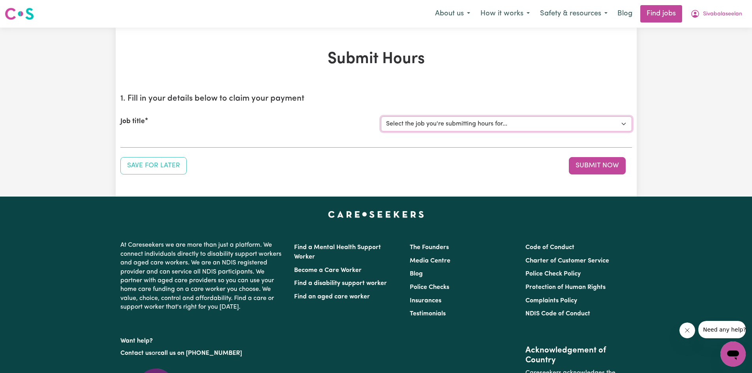
click at [461, 127] on select "Select the job you're submitting hours for..." at bounding box center [506, 123] width 251 height 15
click at [224, 166] on div "Save for Later Submit Now" at bounding box center [375, 165] width 511 height 17
click at [614, 98] on h2 "1. Fill in your details below to claim your payment" at bounding box center [375, 99] width 511 height 10
click at [590, 161] on button "Submit Now" at bounding box center [597, 165] width 57 height 17
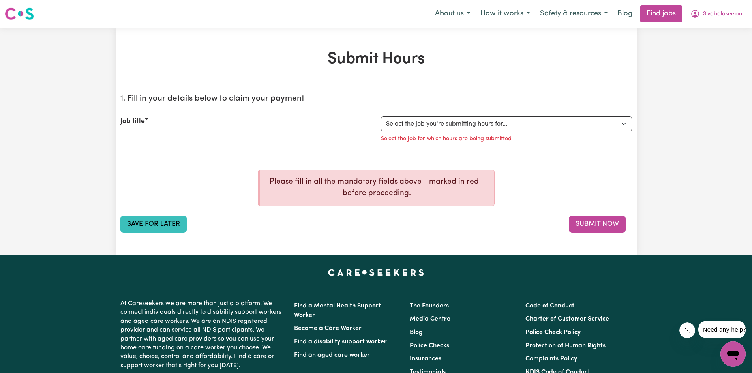
click at [137, 228] on button "Save for Later" at bounding box center [153, 223] width 66 height 17
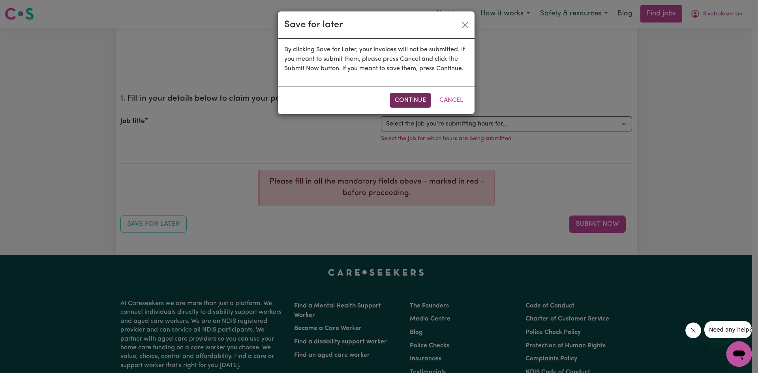
click at [401, 99] on button "Continue" at bounding box center [409, 100] width 41 height 15
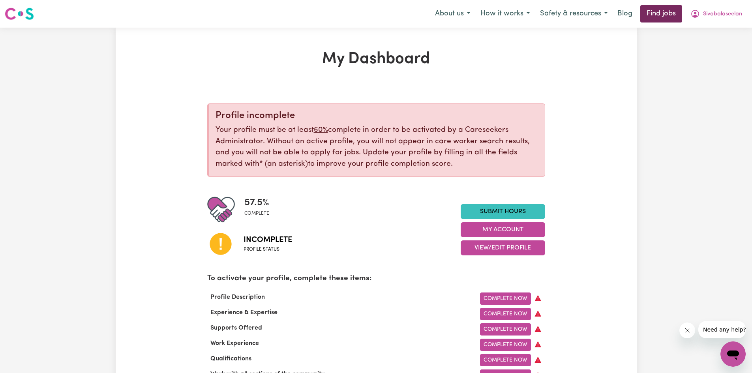
click at [655, 17] on link "Find jobs" at bounding box center [661, 13] width 42 height 17
click at [489, 228] on button "My Account" at bounding box center [502, 229] width 84 height 15
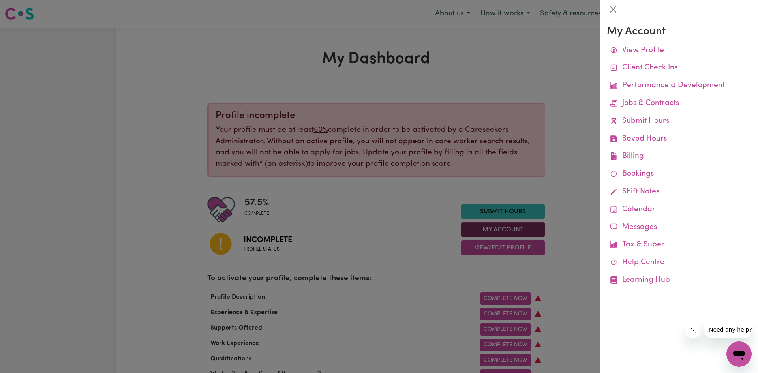
click at [489, 228] on div at bounding box center [379, 186] width 758 height 373
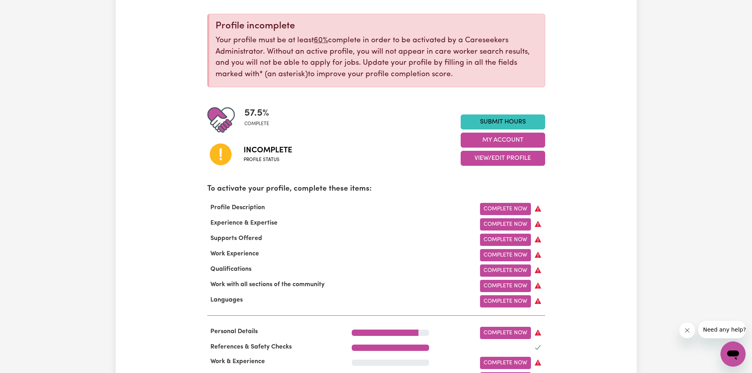
scroll to position [163, 0]
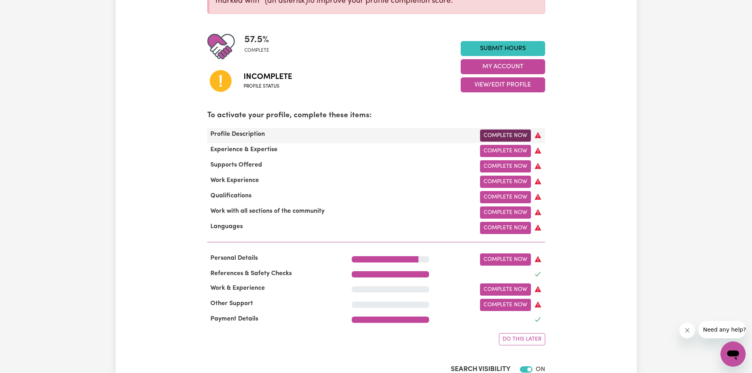
click at [505, 134] on link "Complete Now" at bounding box center [505, 135] width 51 height 12
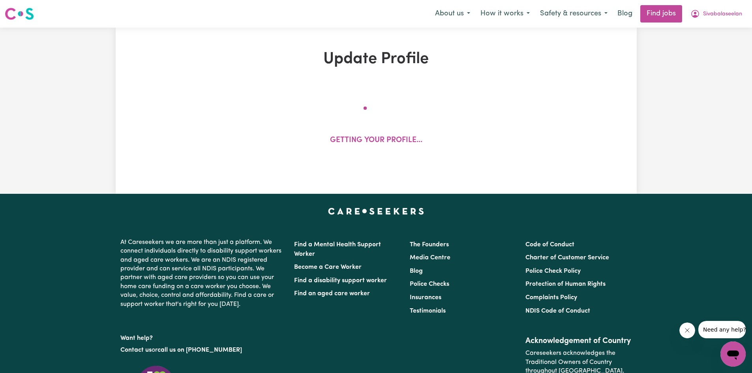
select select "male"
select select "Australian Citizen"
select select "Studying a healthcare related degree or qualification"
select select "40"
select select "60"
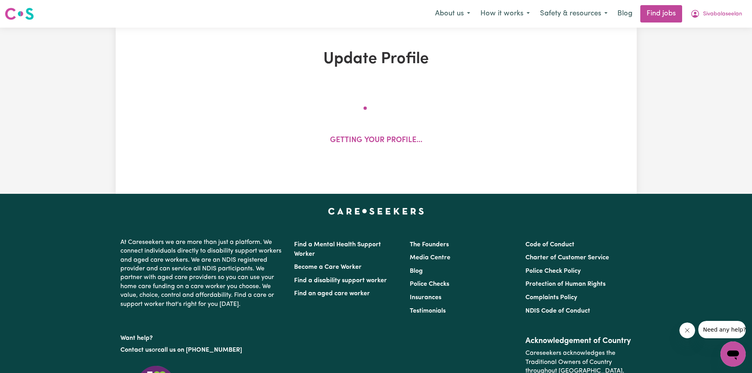
select select "80"
select select "100"
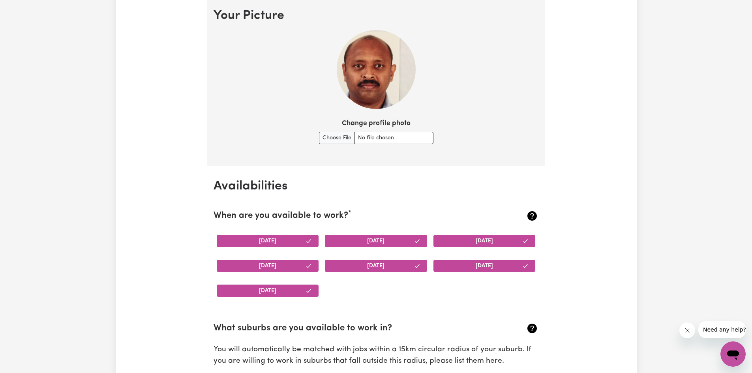
scroll to position [600, 0]
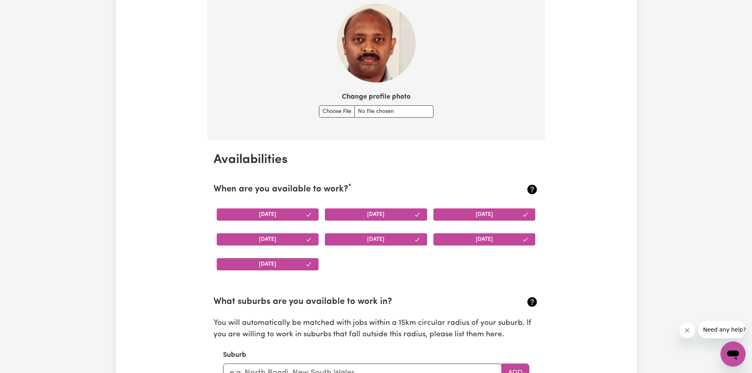
click at [272, 216] on button "Monday" at bounding box center [268, 214] width 102 height 12
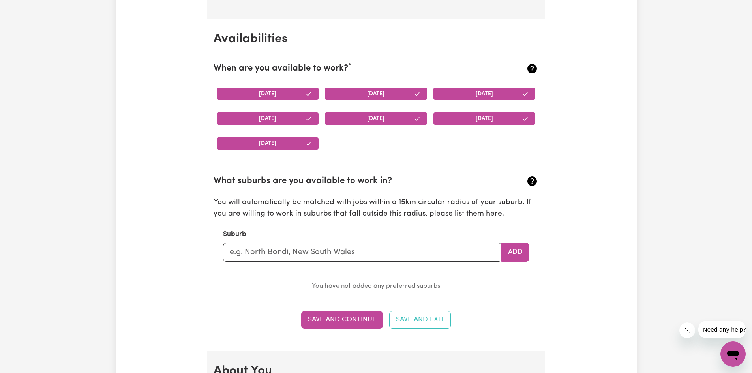
scroll to position [752, 0]
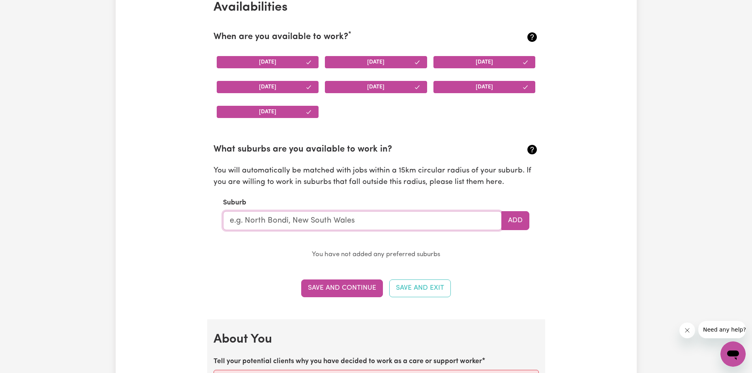
click at [381, 220] on input "text" at bounding box center [362, 220] width 279 height 19
type input "Ber"
type input "BerAJONDO, Queensland, 4674"
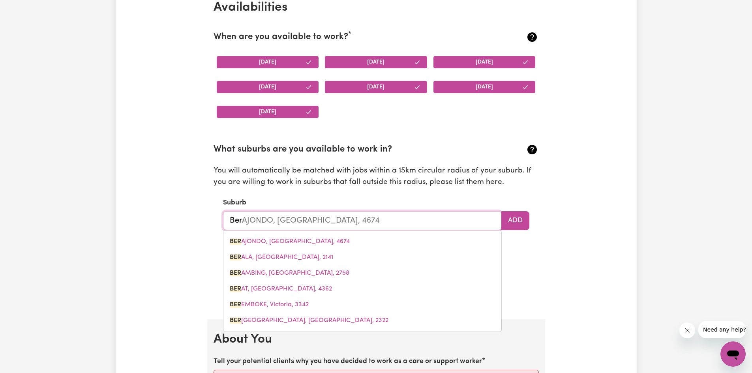
type input "Berw"
type input "Berwi"
type input "BerwiCK, Victoria, 3806"
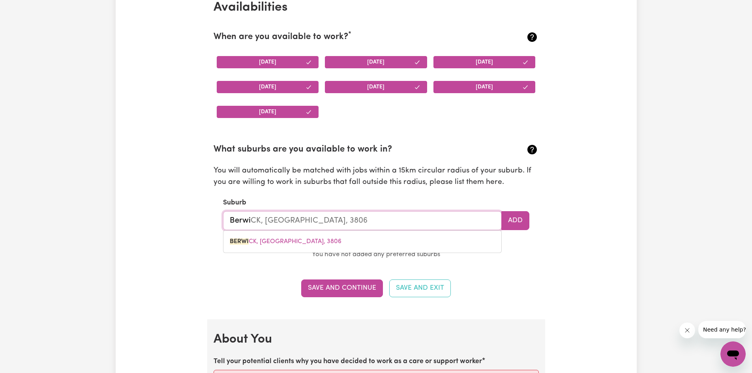
type input "Berwic"
type input "BerwicK, Victoria, 3806"
type input "Berwick"
type input "Berwick, Victoria, 3806"
type input "Berwick,"
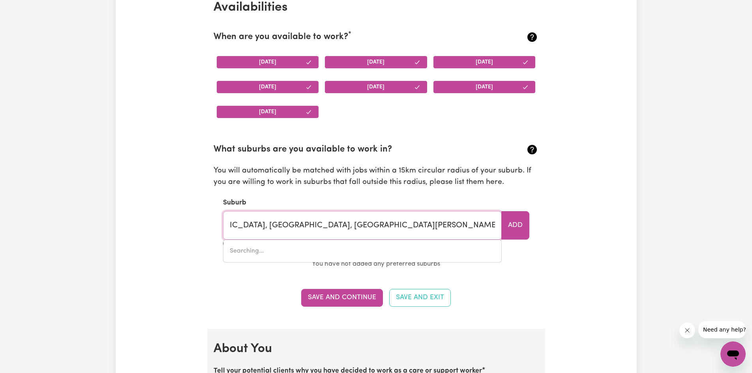
scroll to position [0, 80]
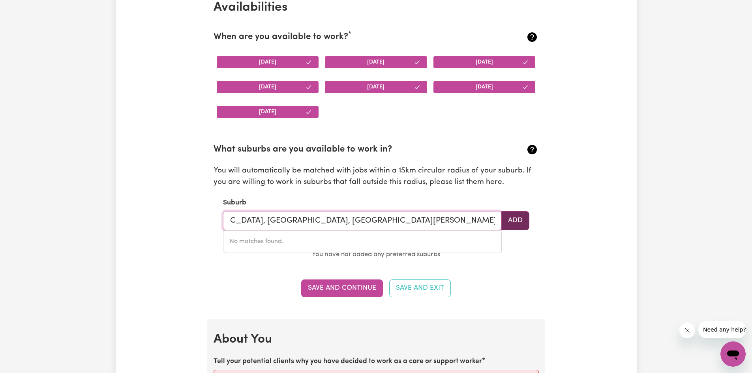
type input "Berwick, Narrewarren, Dandenong, Noble Park, Clyde, Cranbourne North, Cranbourn…"
click at [513, 217] on button "Add" at bounding box center [515, 220] width 28 height 19
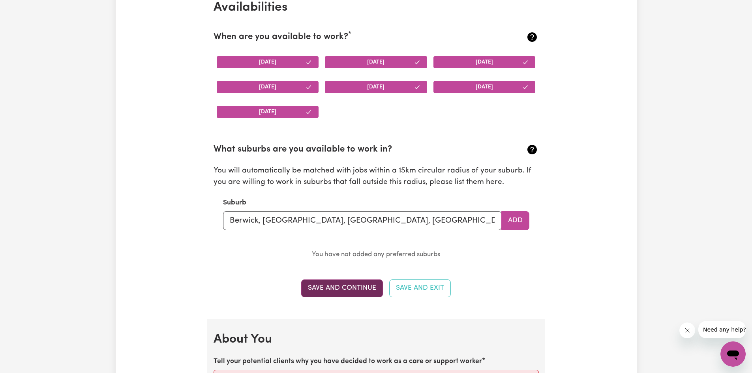
click at [332, 290] on button "Save and Continue" at bounding box center [342, 287] width 82 height 17
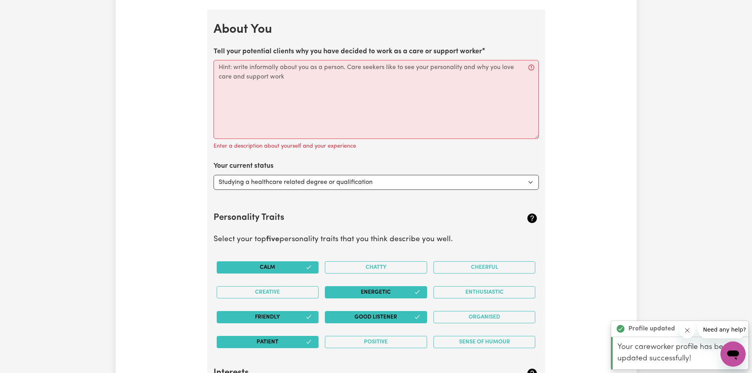
scroll to position [1071, 0]
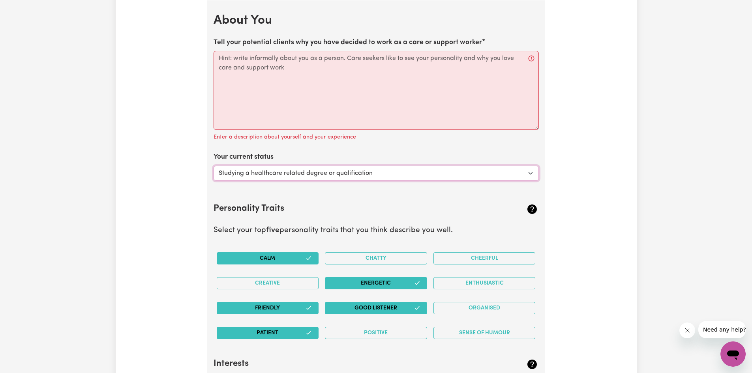
click at [532, 174] on select "Select... Studying a healthcare related degree or qualification Studying a non-…" at bounding box center [375, 173] width 325 height 15
select select "Looking for extra work to fill my week and/or weekends"
click at [213, 166] on select "Select... Studying a healthcare related degree or qualification Studying a non-…" at bounding box center [375, 173] width 325 height 15
click at [296, 93] on textarea "Tell your potential clients why you have decided to work as a care or support w…" at bounding box center [375, 90] width 325 height 79
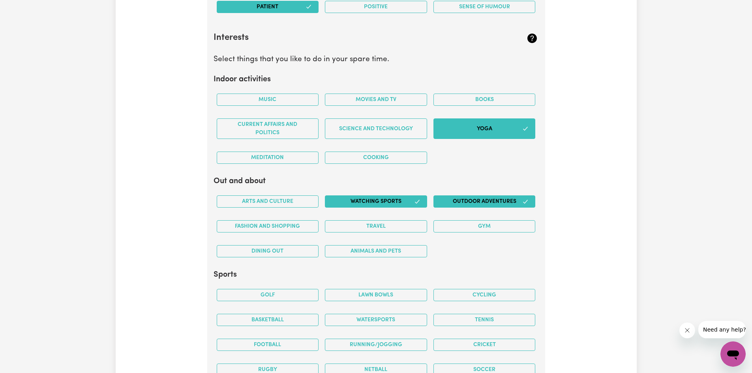
scroll to position [1831, 0]
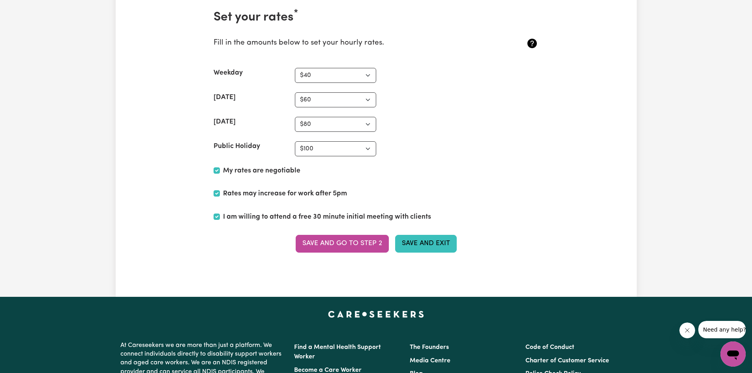
click at [405, 245] on button "Save and Exit" at bounding box center [426, 243] width 62 height 17
